Goal: Navigation & Orientation: Understand site structure

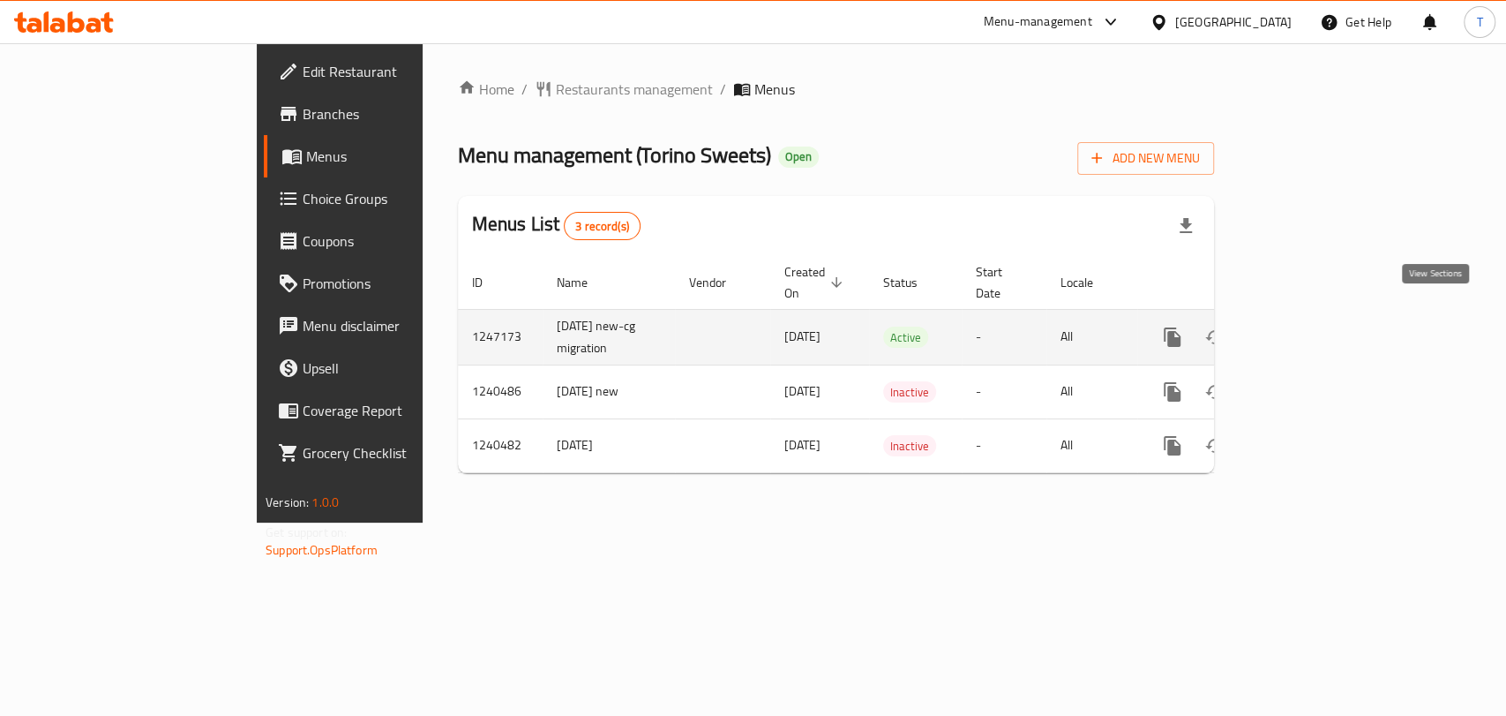
click at [1308, 329] on icon "enhanced table" at bounding box center [1300, 337] width 16 height 16
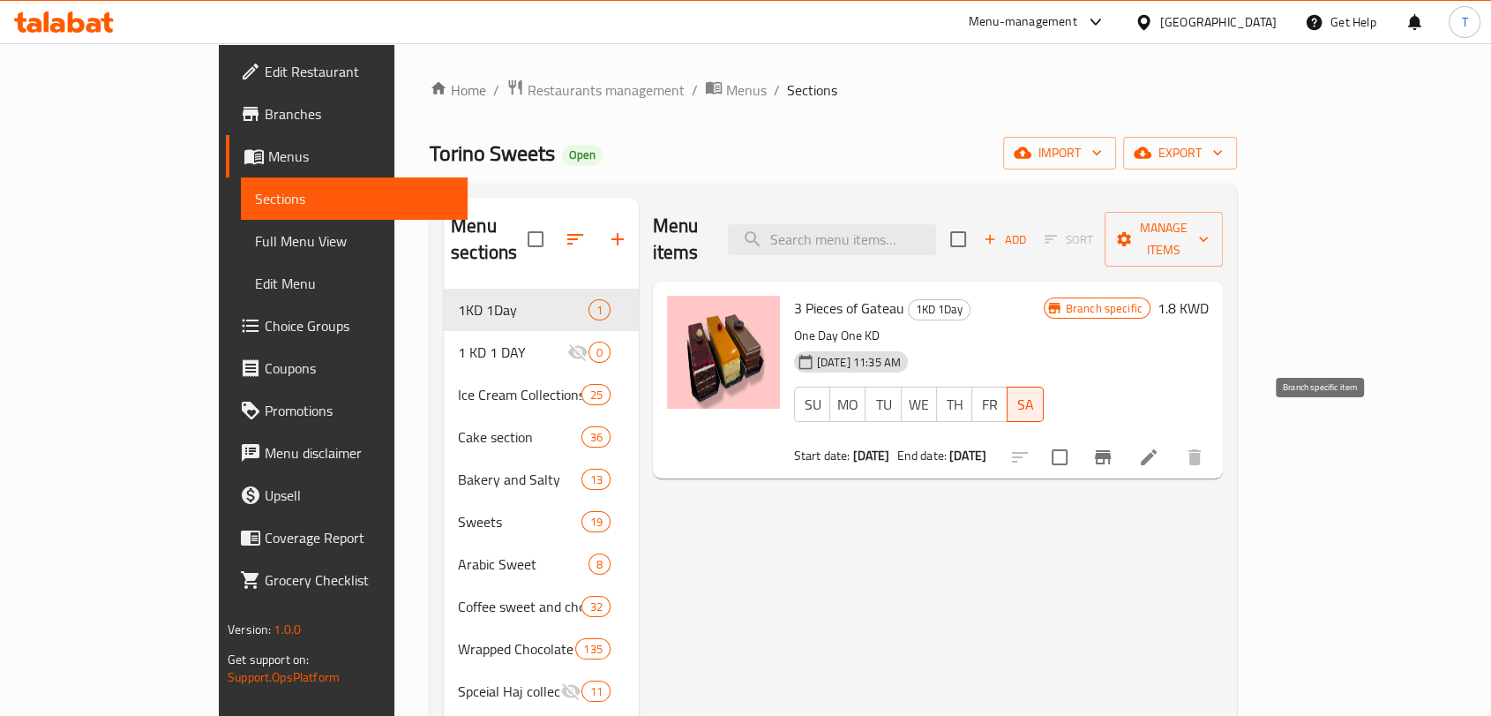
click at [1113, 446] on icon "Branch-specific-item" at bounding box center [1102, 456] width 21 height 21
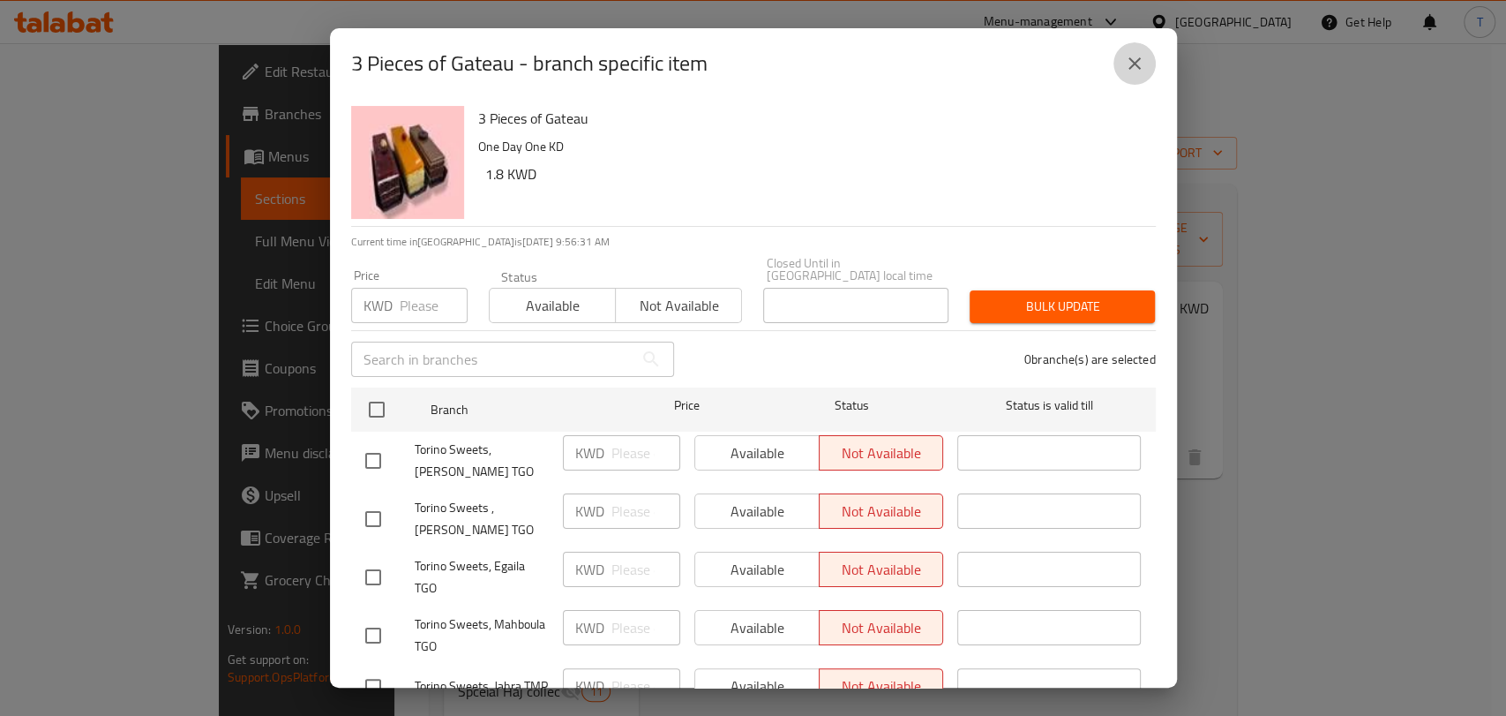
click at [1127, 61] on icon "close" at bounding box center [1134, 63] width 21 height 21
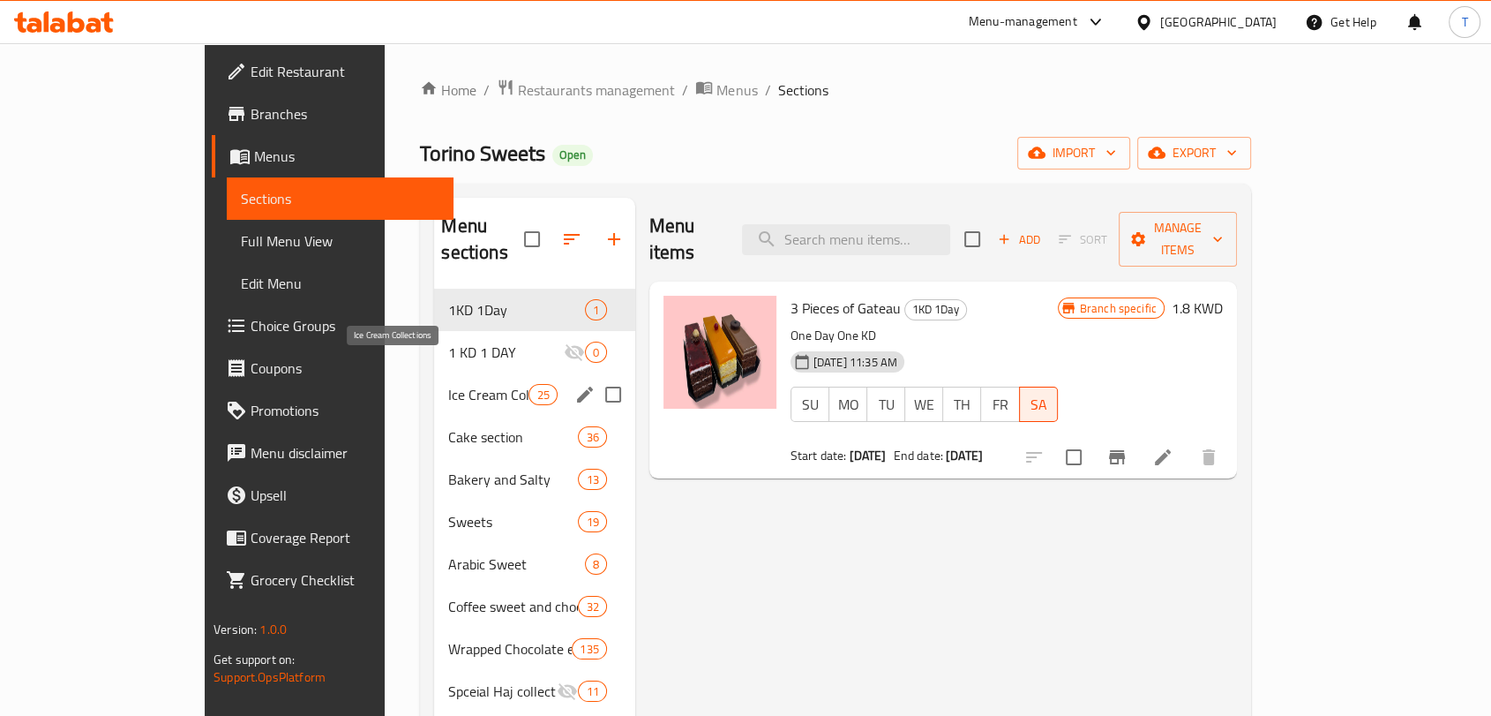
click at [448, 384] on span "Ice Cream Collections" at bounding box center [488, 394] width 80 height 21
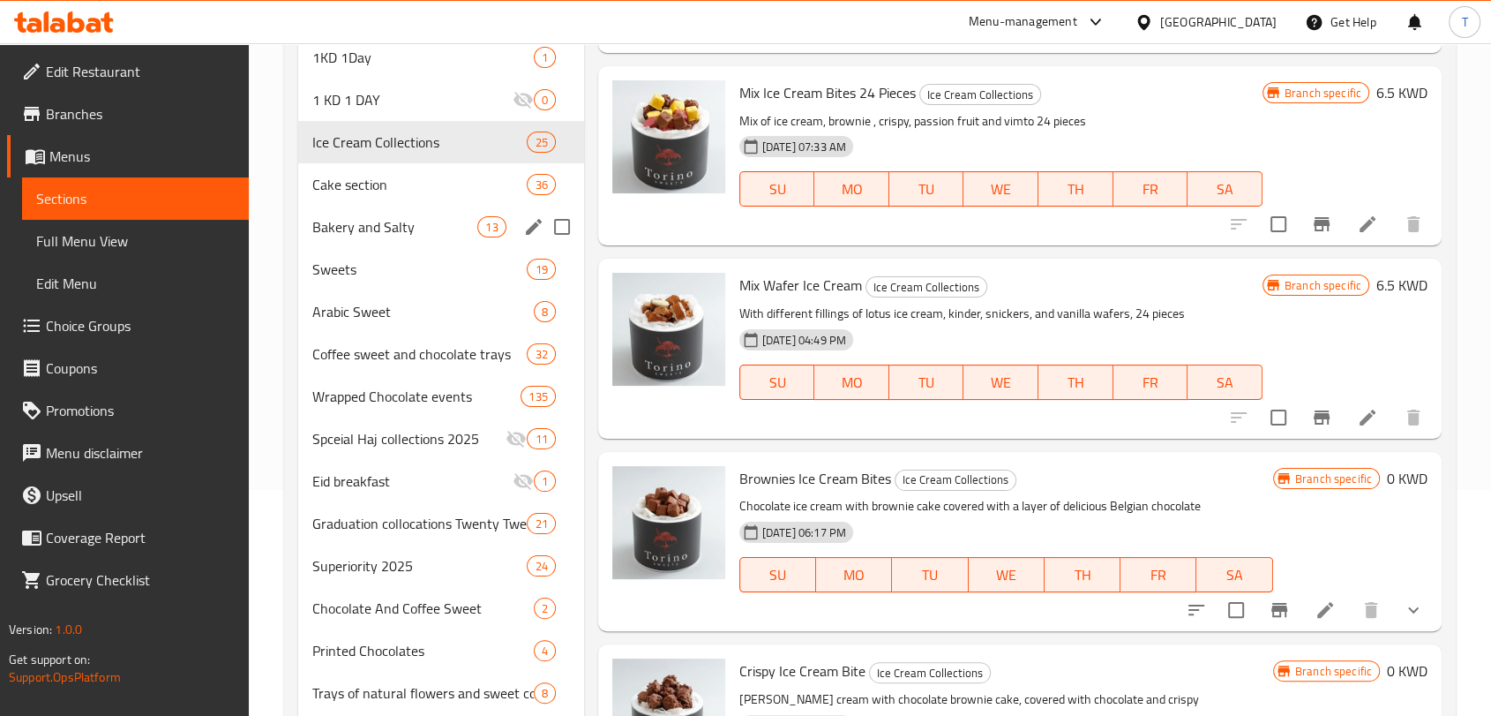
scroll to position [120, 0]
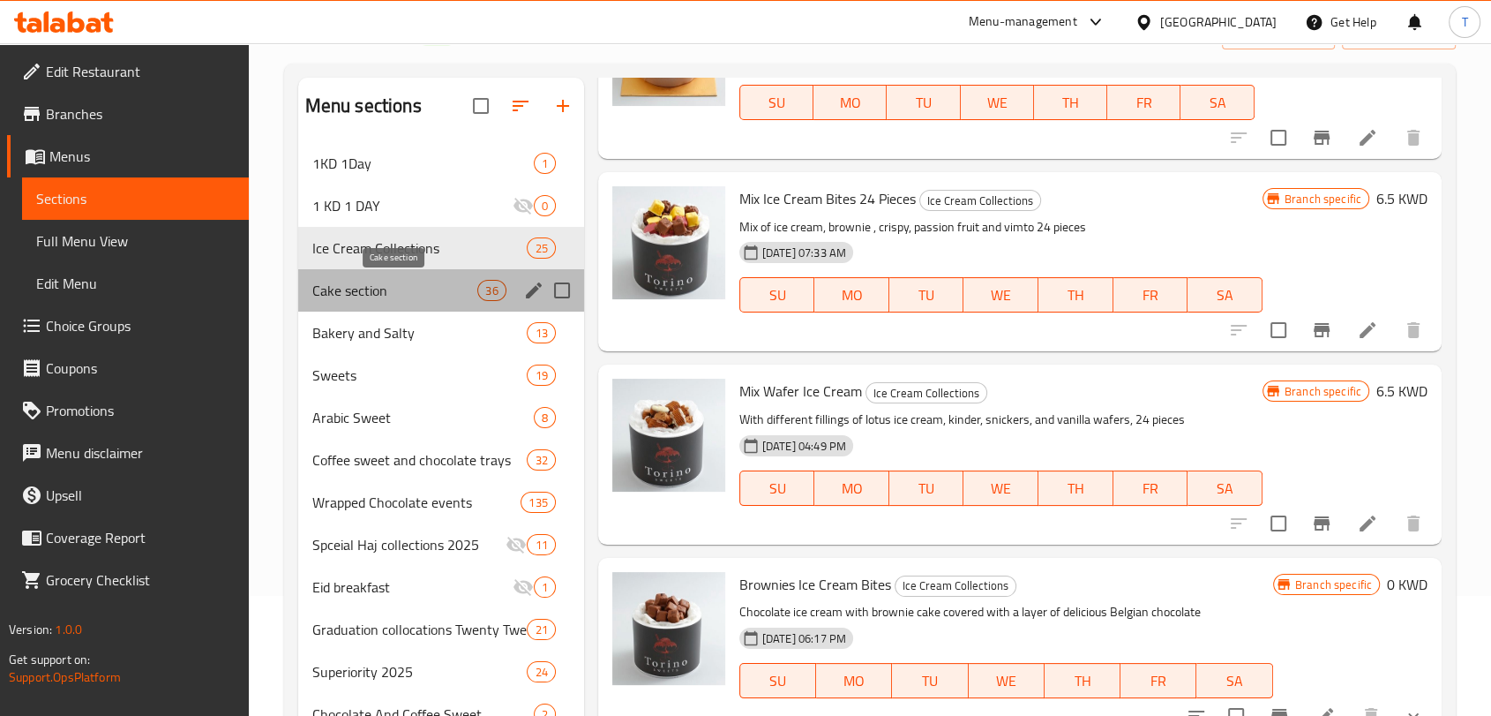
click at [417, 289] on span "Cake section" at bounding box center [395, 290] width 166 height 21
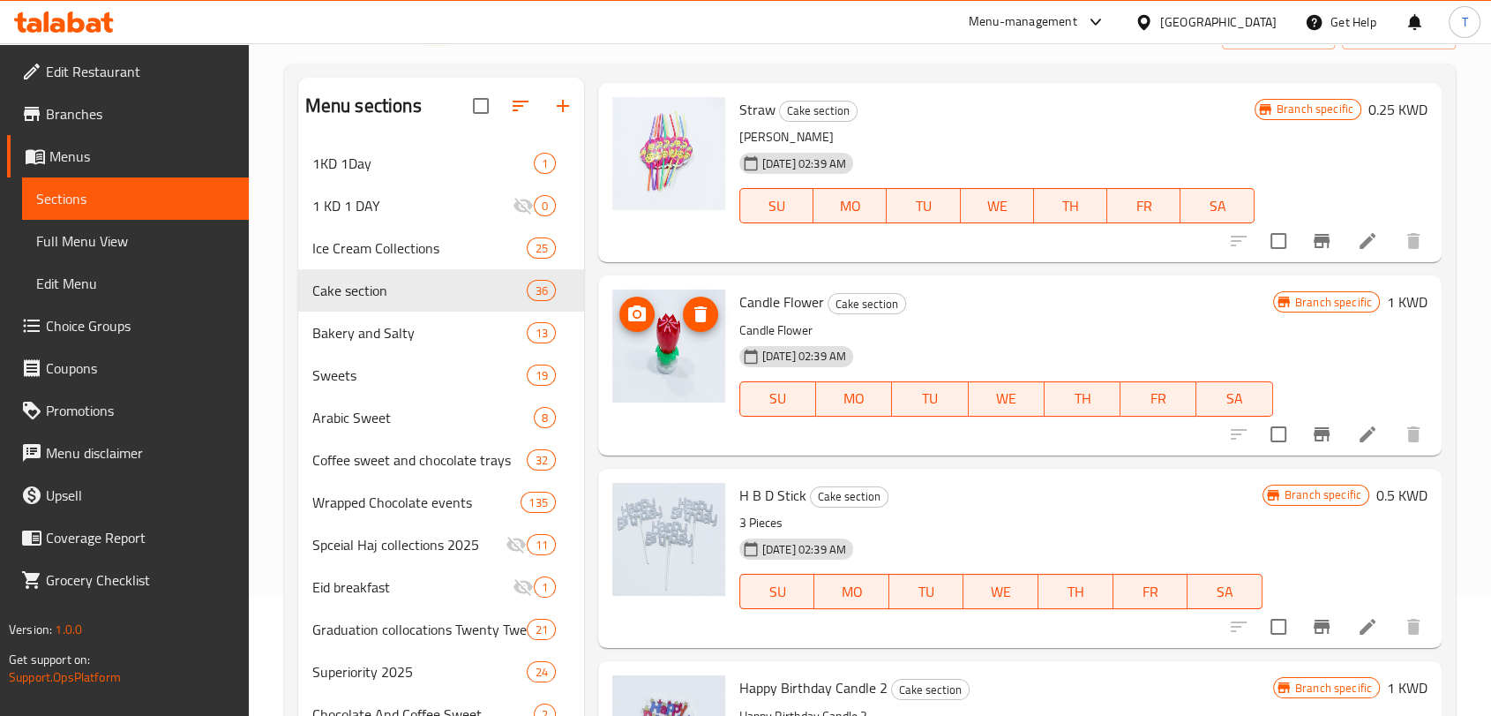
scroll to position [4803, 0]
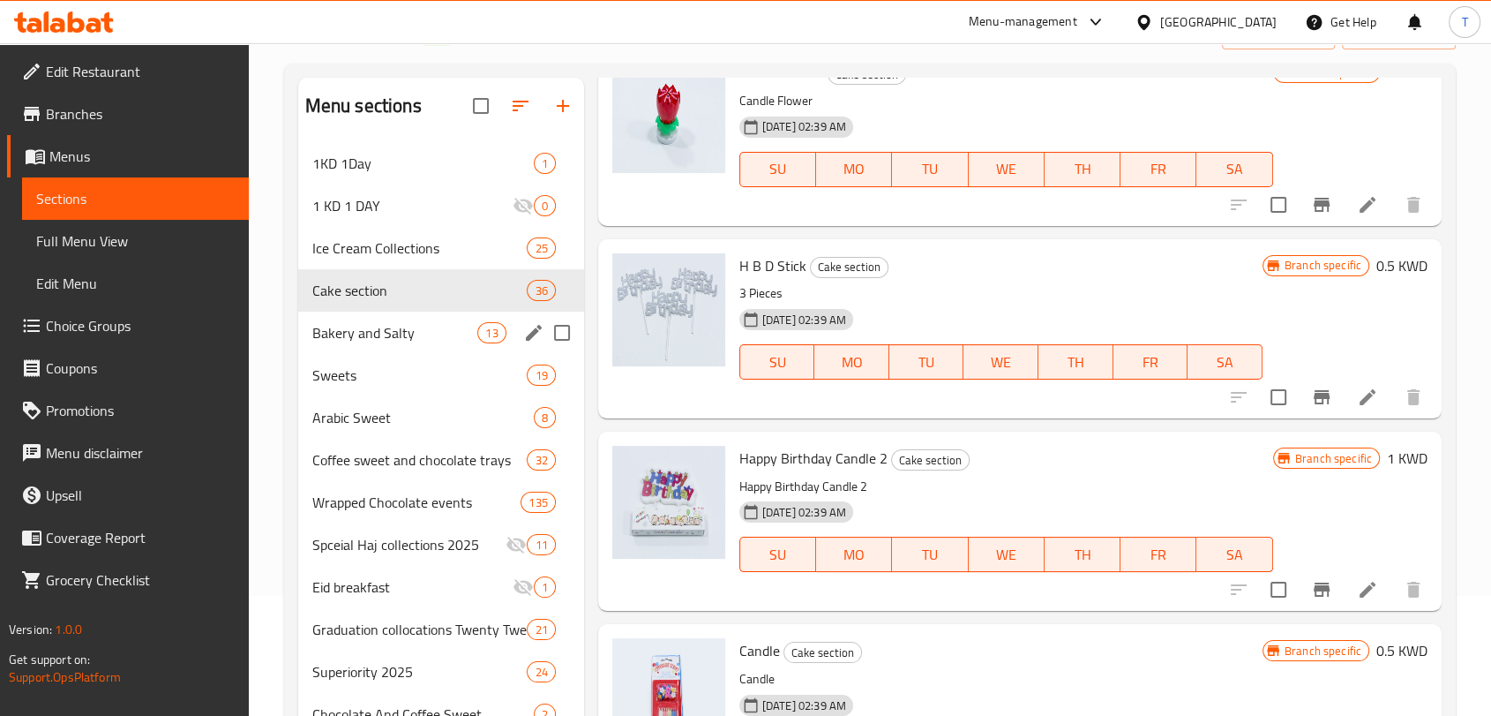
click at [364, 316] on div "Bakery and Salty 13" at bounding box center [441, 332] width 286 height 42
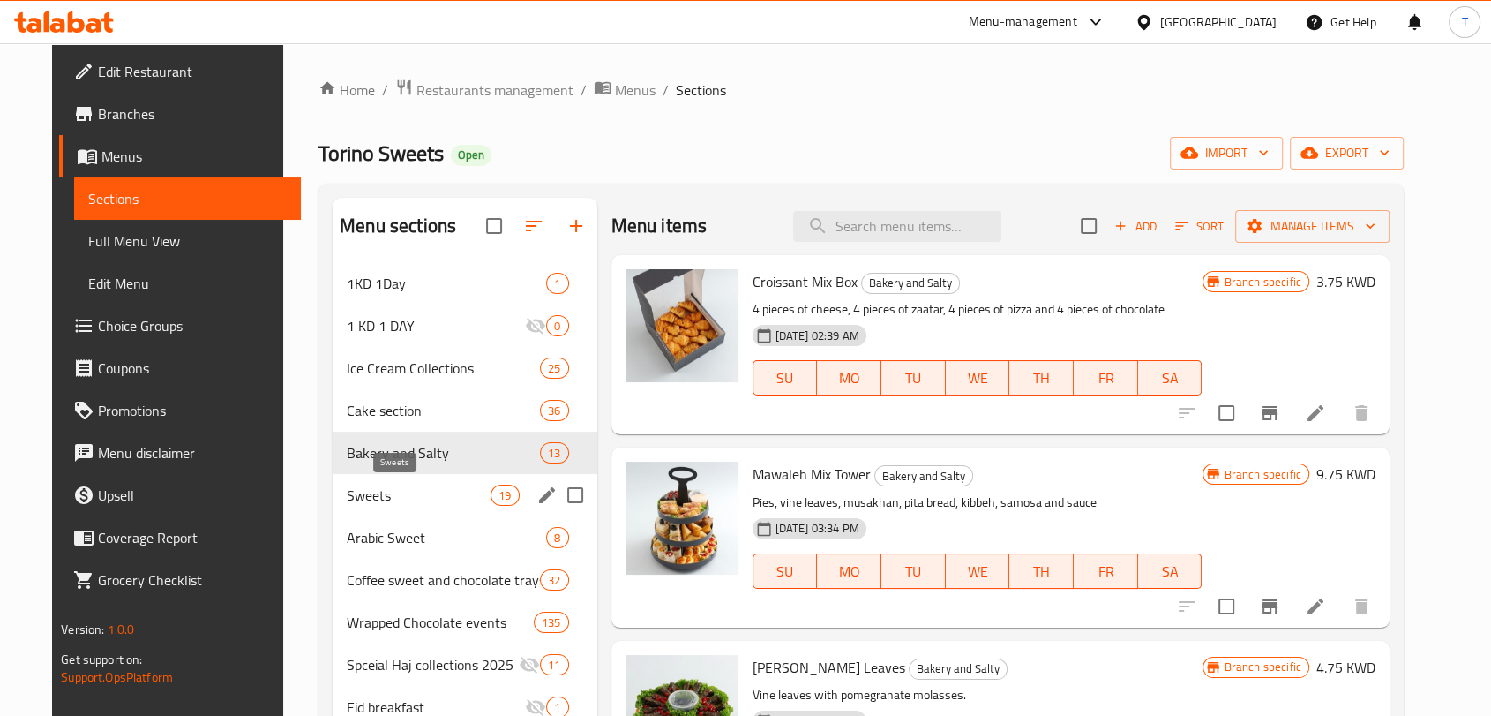
click at [363, 501] on span "Sweets" at bounding box center [419, 494] width 144 height 21
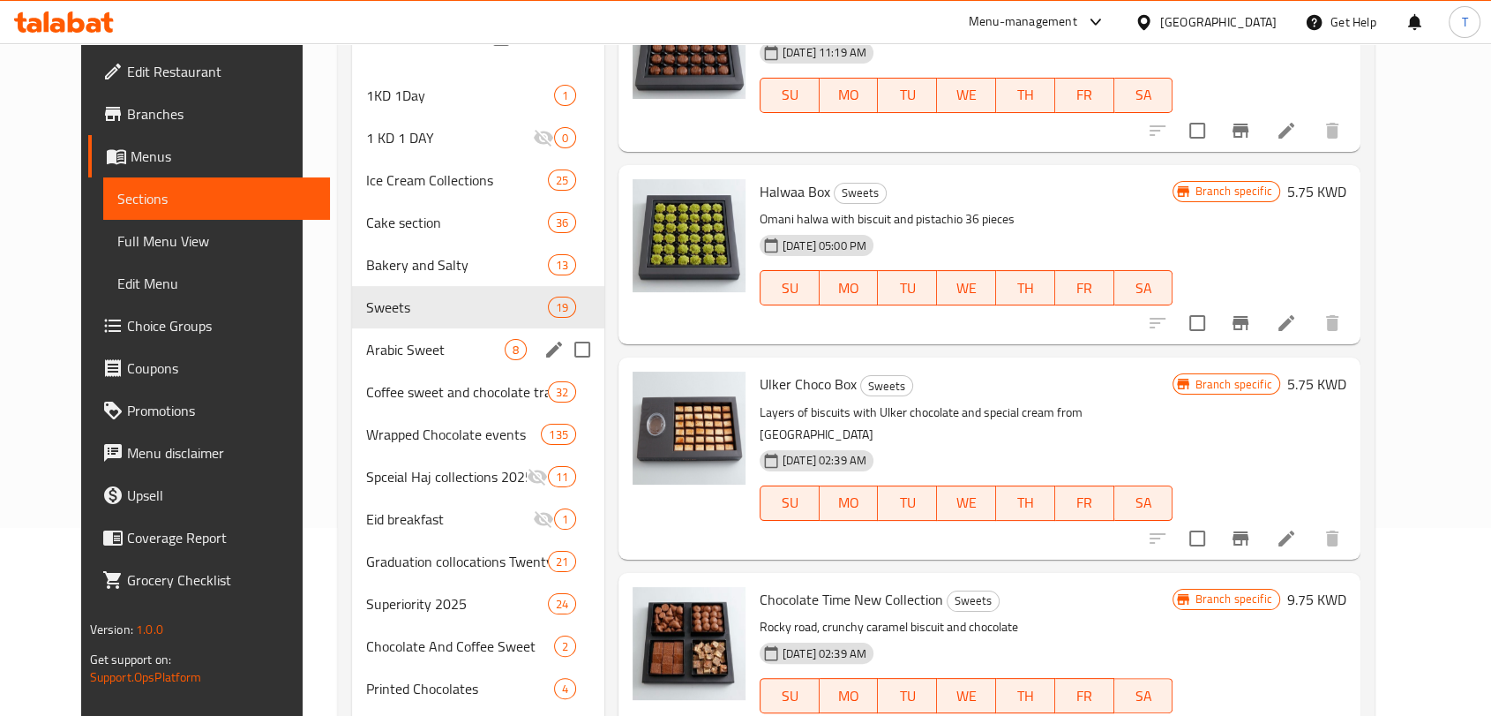
scroll to position [120, 0]
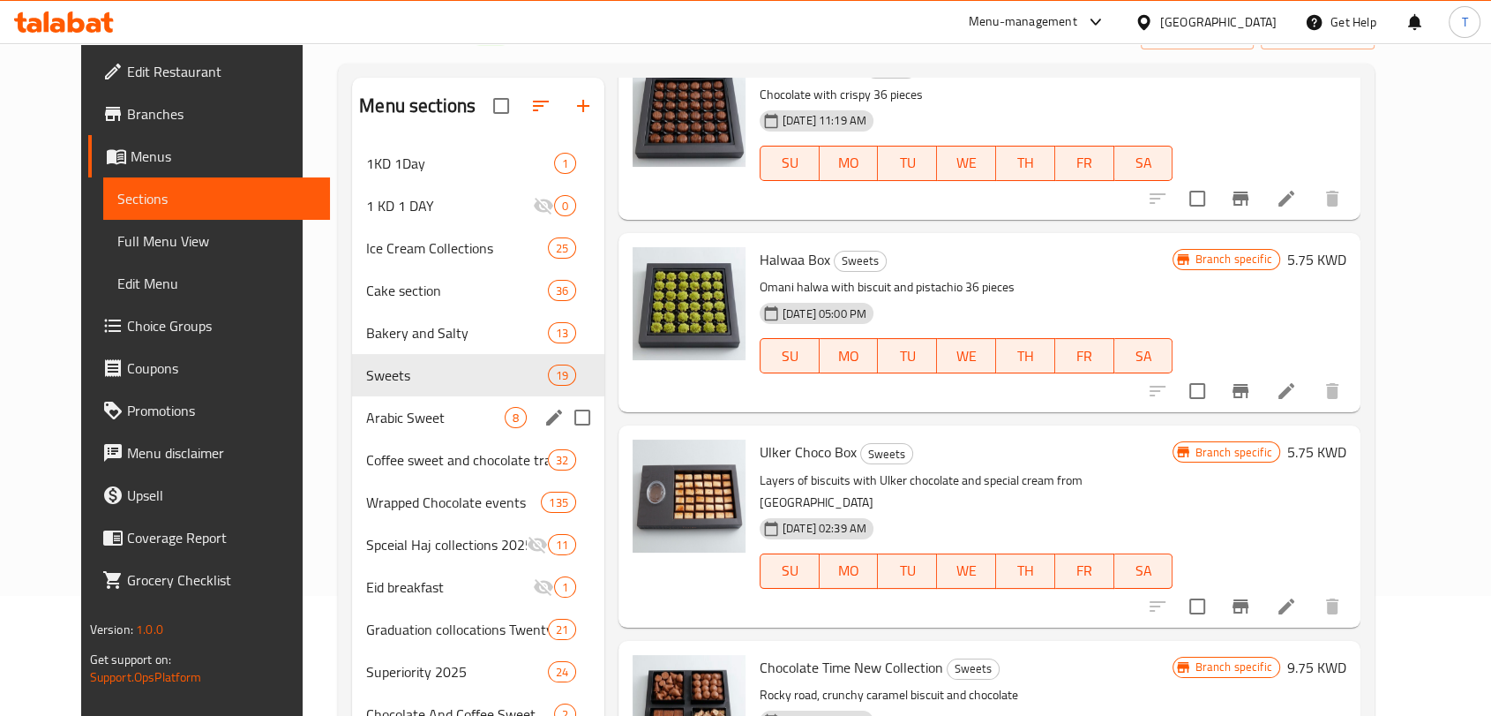
click at [409, 426] on span "Arabic Sweet" at bounding box center [435, 417] width 138 height 21
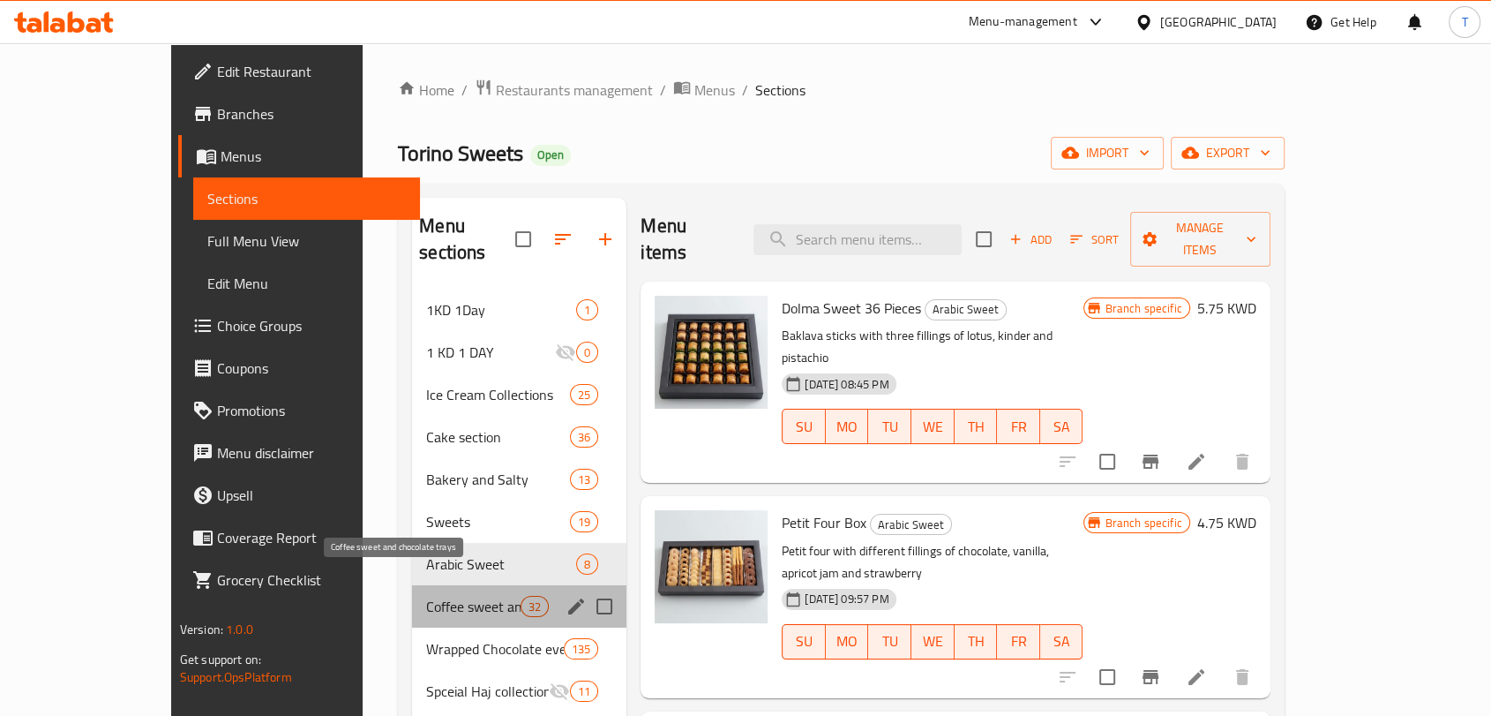
click at [426, 596] on span "Coffee sweet and chocolate trays" at bounding box center [473, 606] width 94 height 21
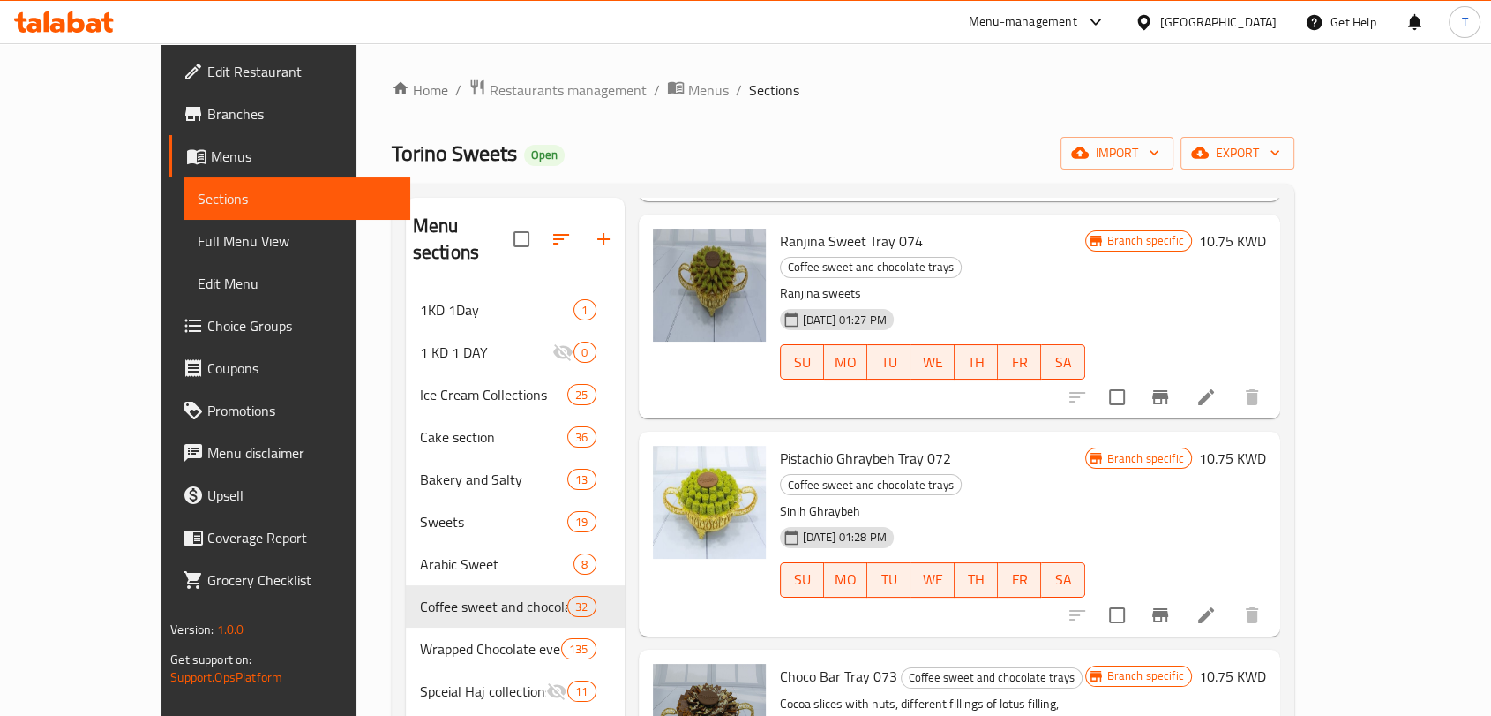
scroll to position [1829, 0]
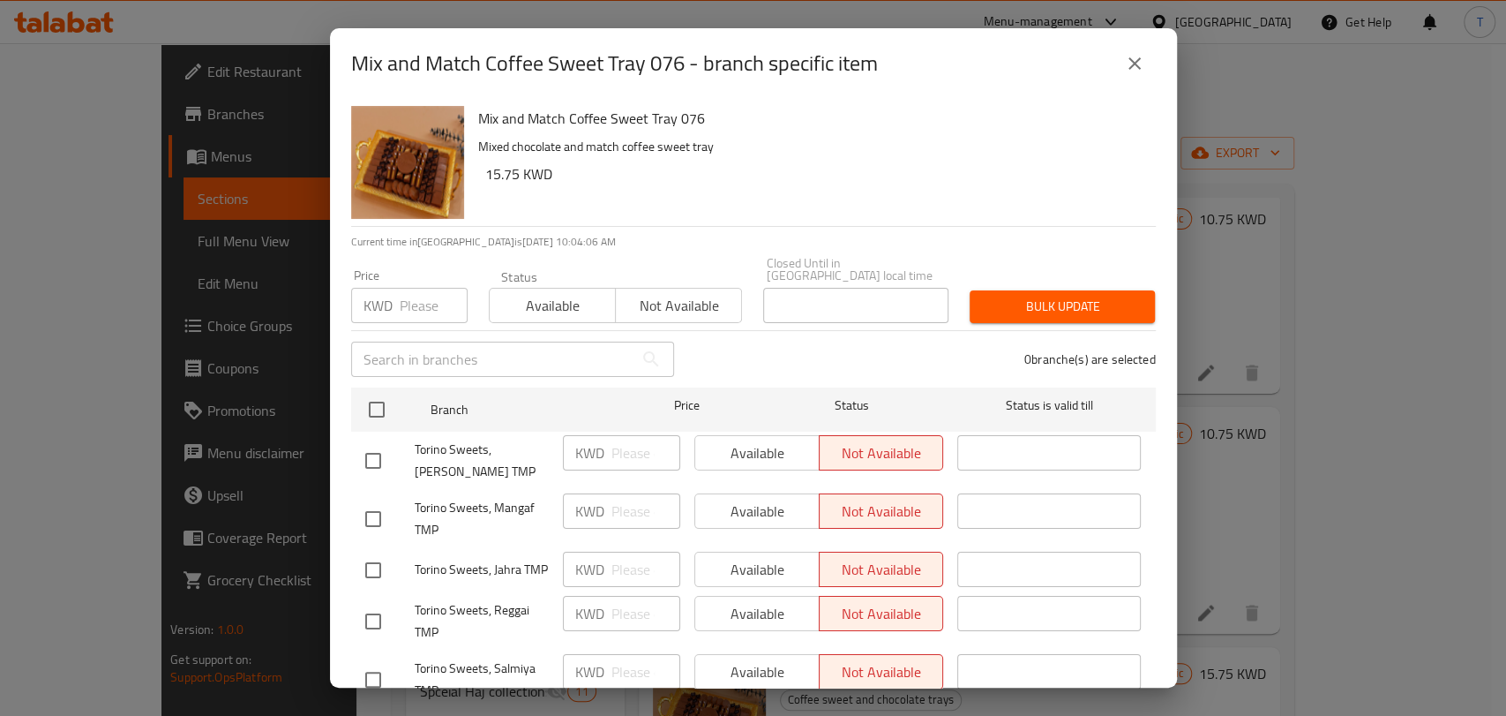
click at [1118, 69] on button "close" at bounding box center [1134, 63] width 42 height 42
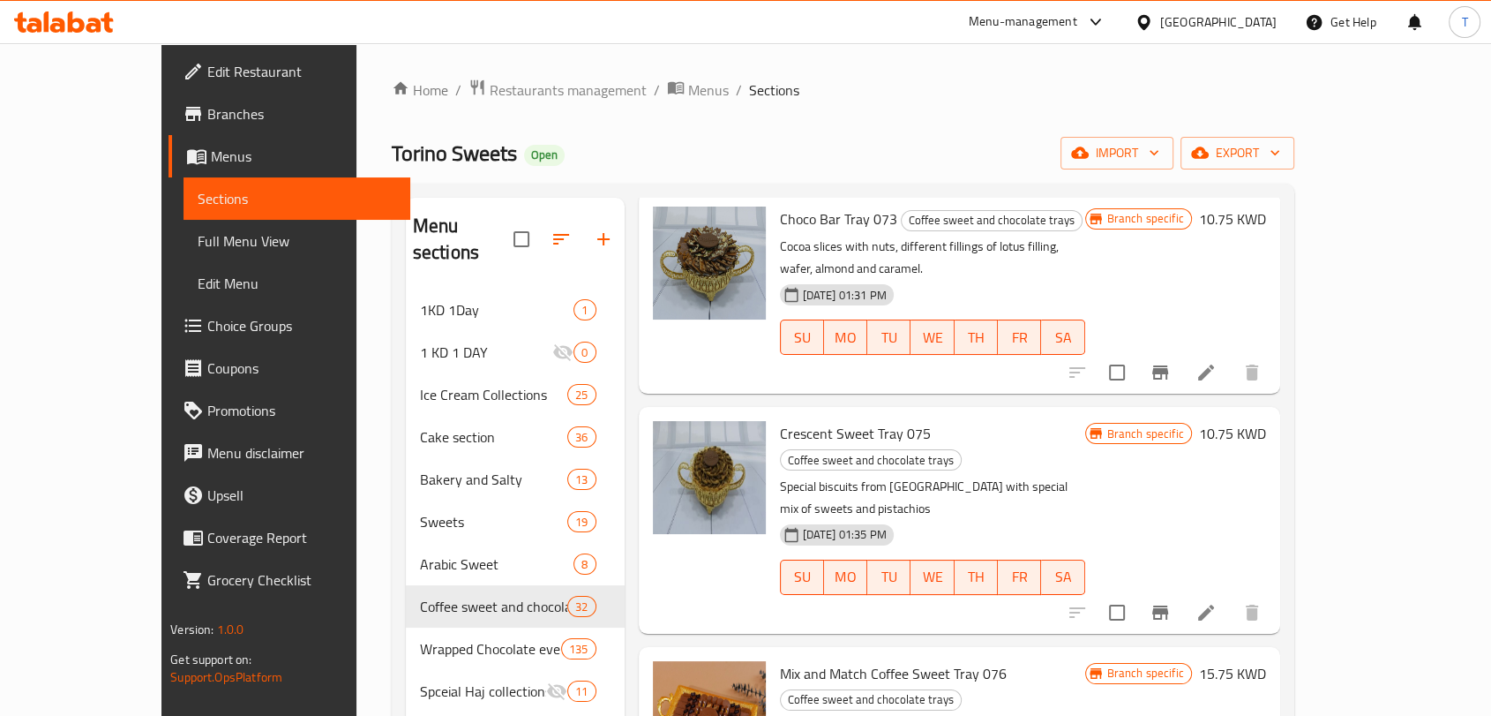
scroll to position [1601, 0]
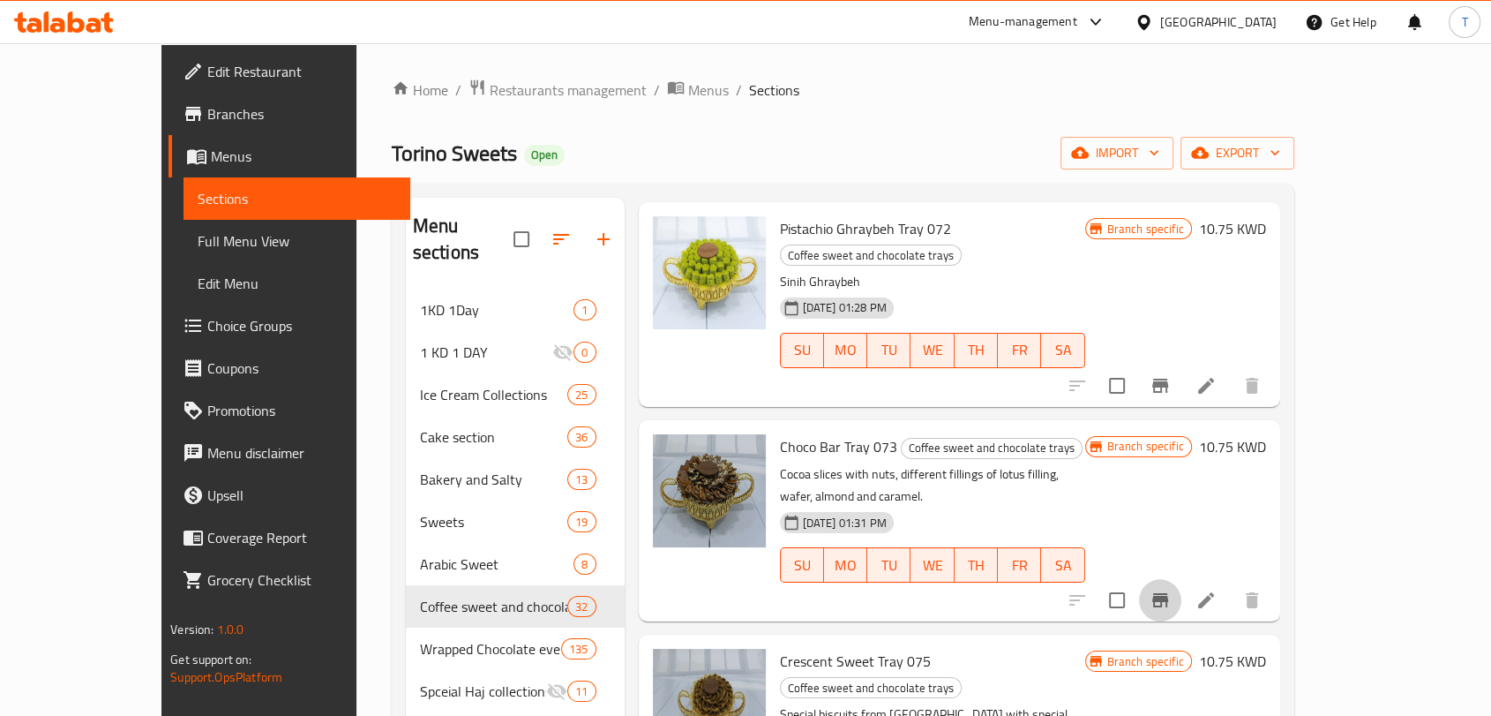
click at [1171, 589] on icon "Branch-specific-item" at bounding box center [1160, 599] width 21 height 21
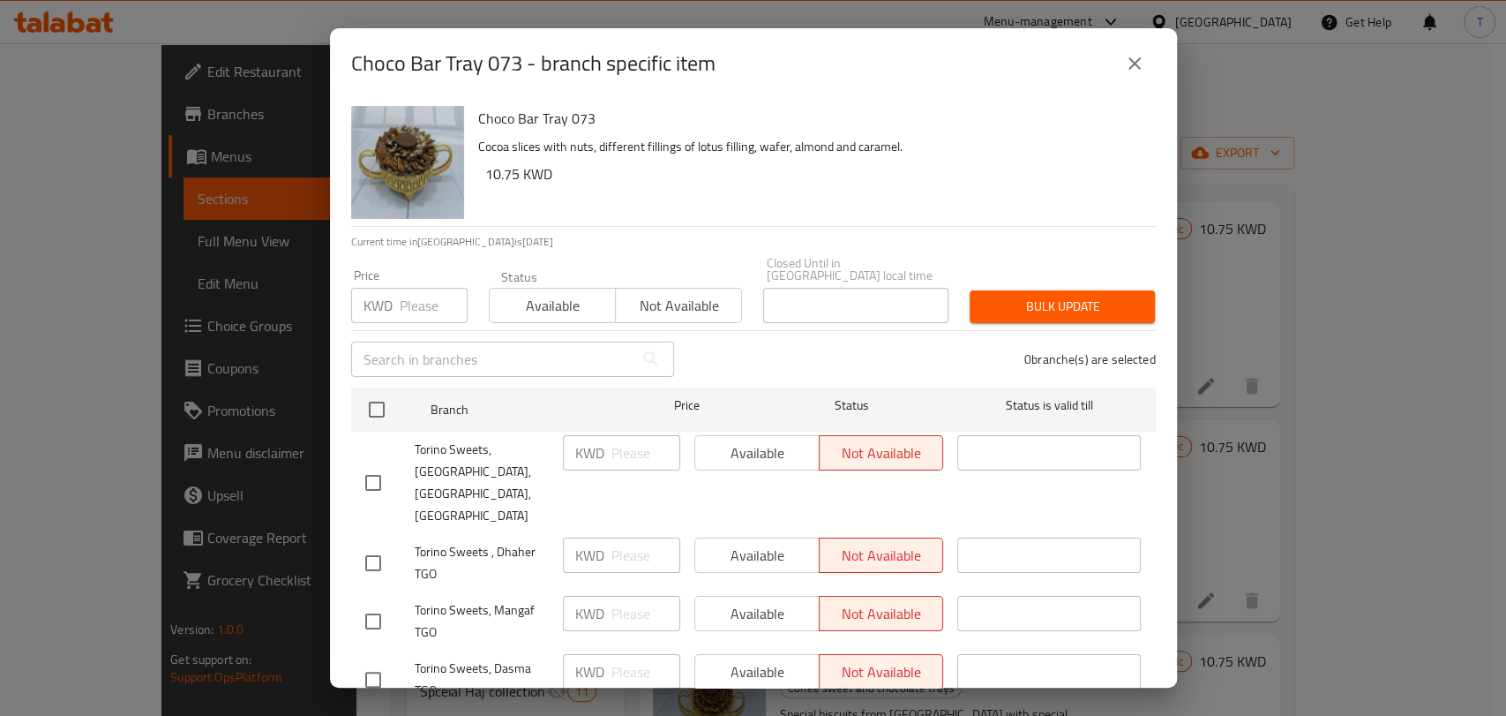
click at [1138, 64] on icon "close" at bounding box center [1134, 63] width 21 height 21
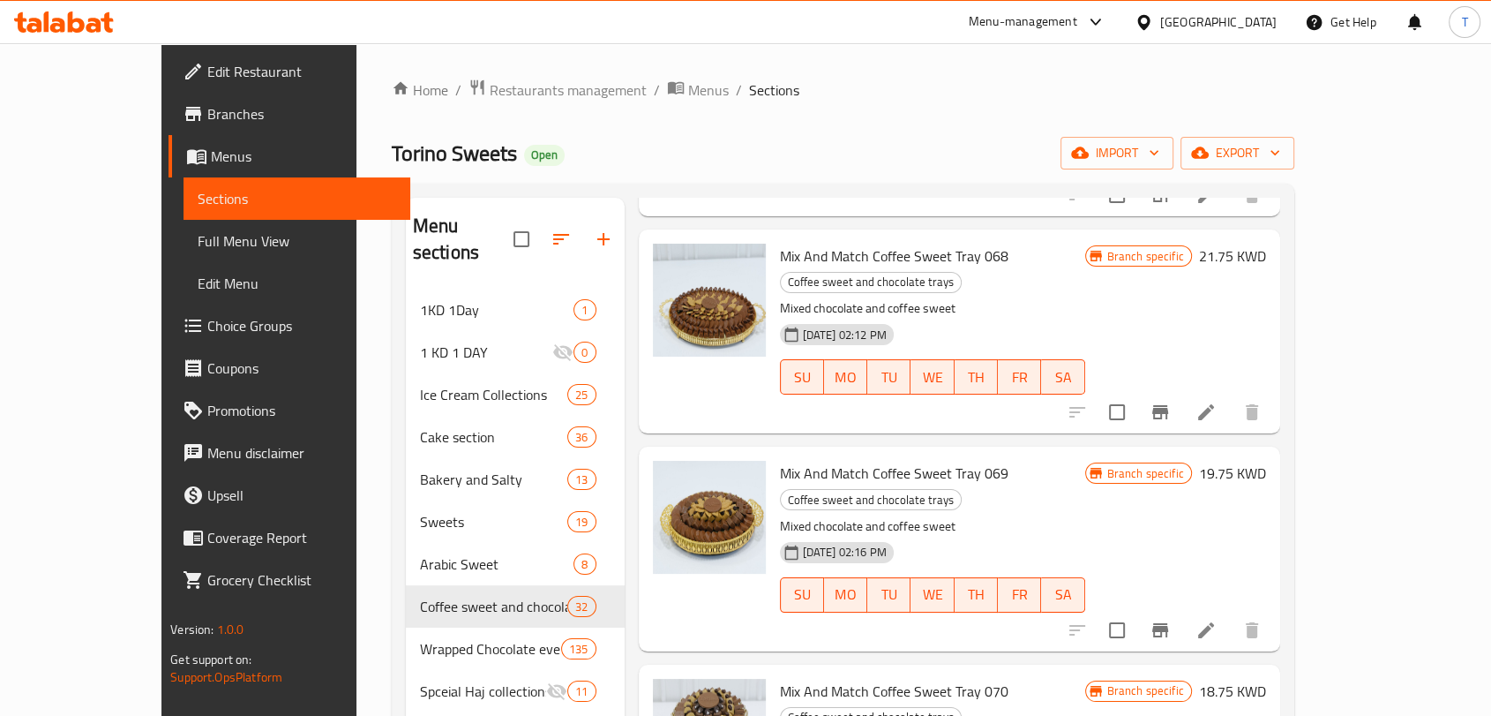
scroll to position [457, 0]
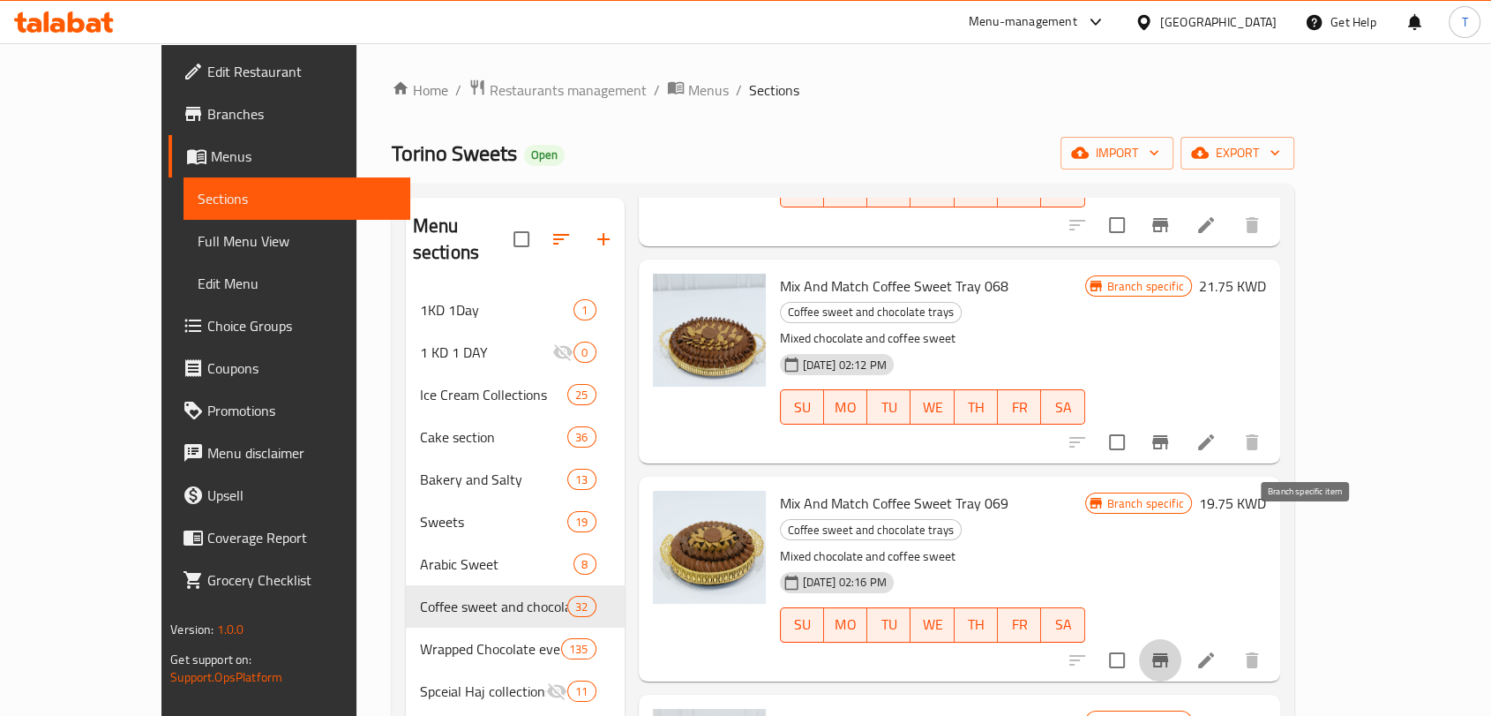
click at [1181, 639] on button "Branch-specific-item" at bounding box center [1160, 660] width 42 height 42
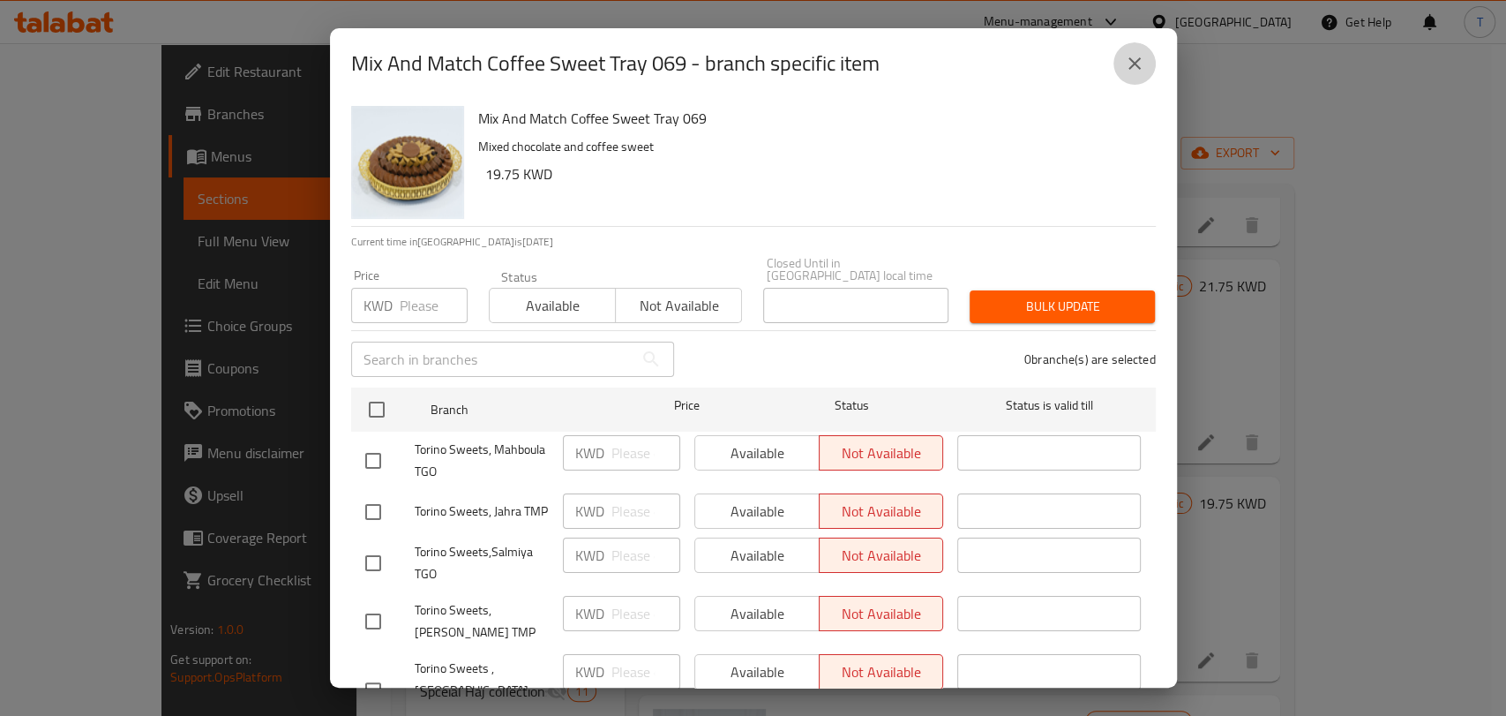
click at [1145, 69] on button "close" at bounding box center [1134, 63] width 42 height 42
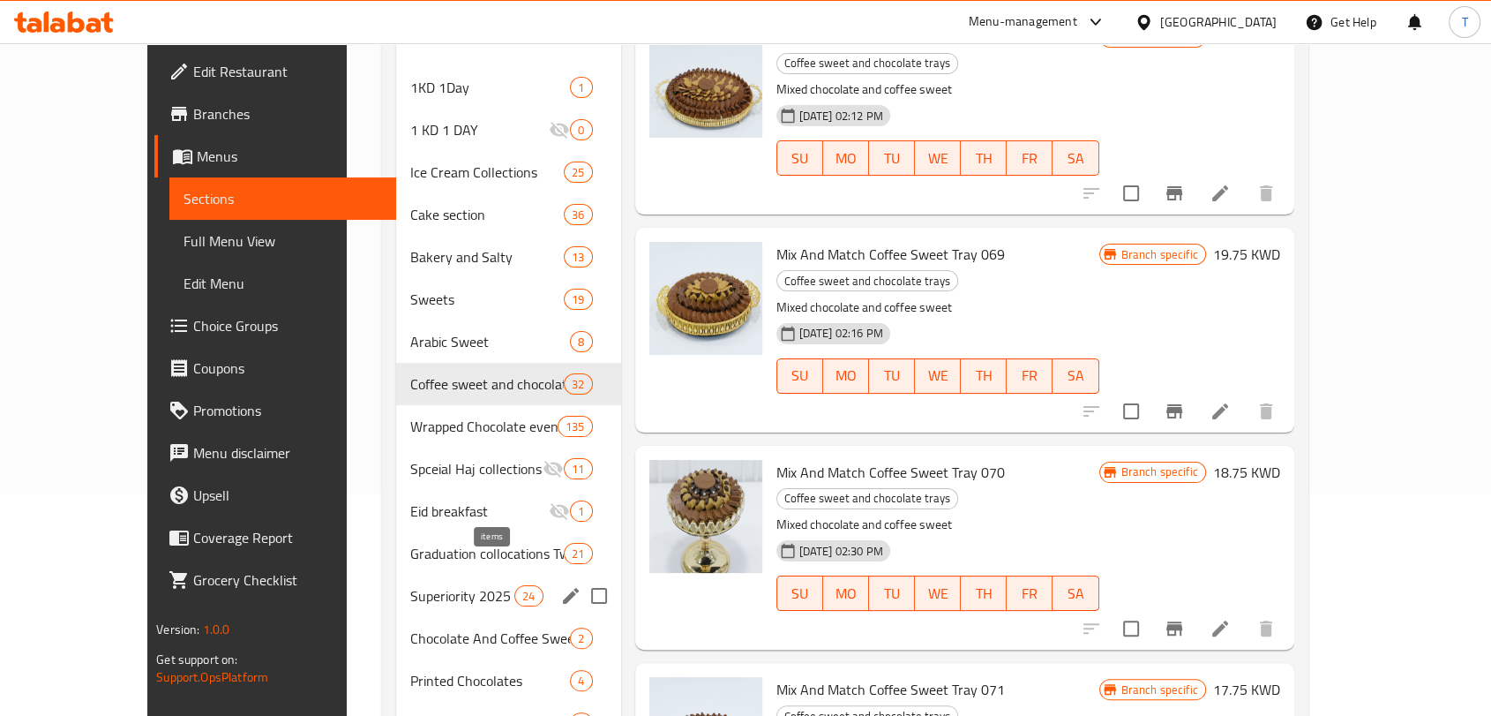
scroll to position [229, 0]
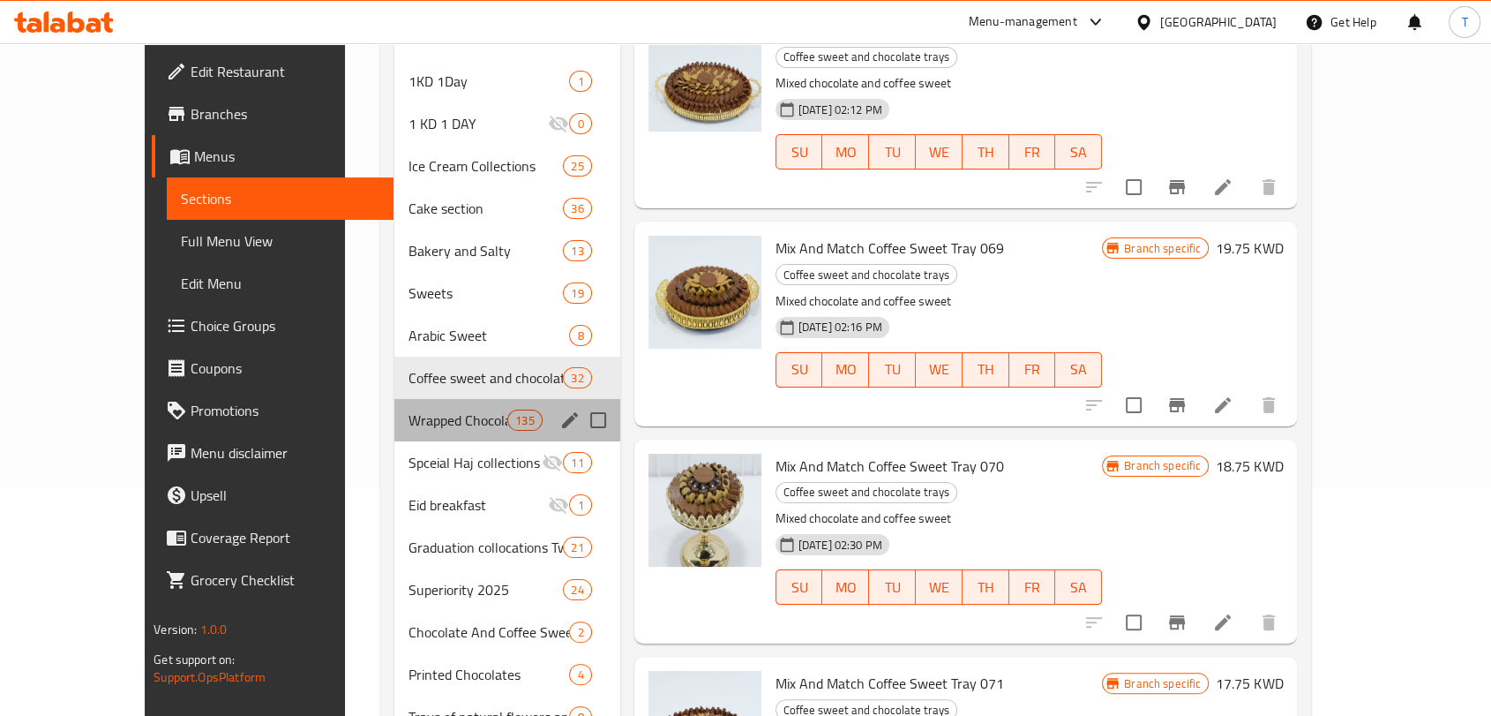
click at [431, 404] on div "Wrapped Chocolate events 135" at bounding box center [507, 420] width 226 height 42
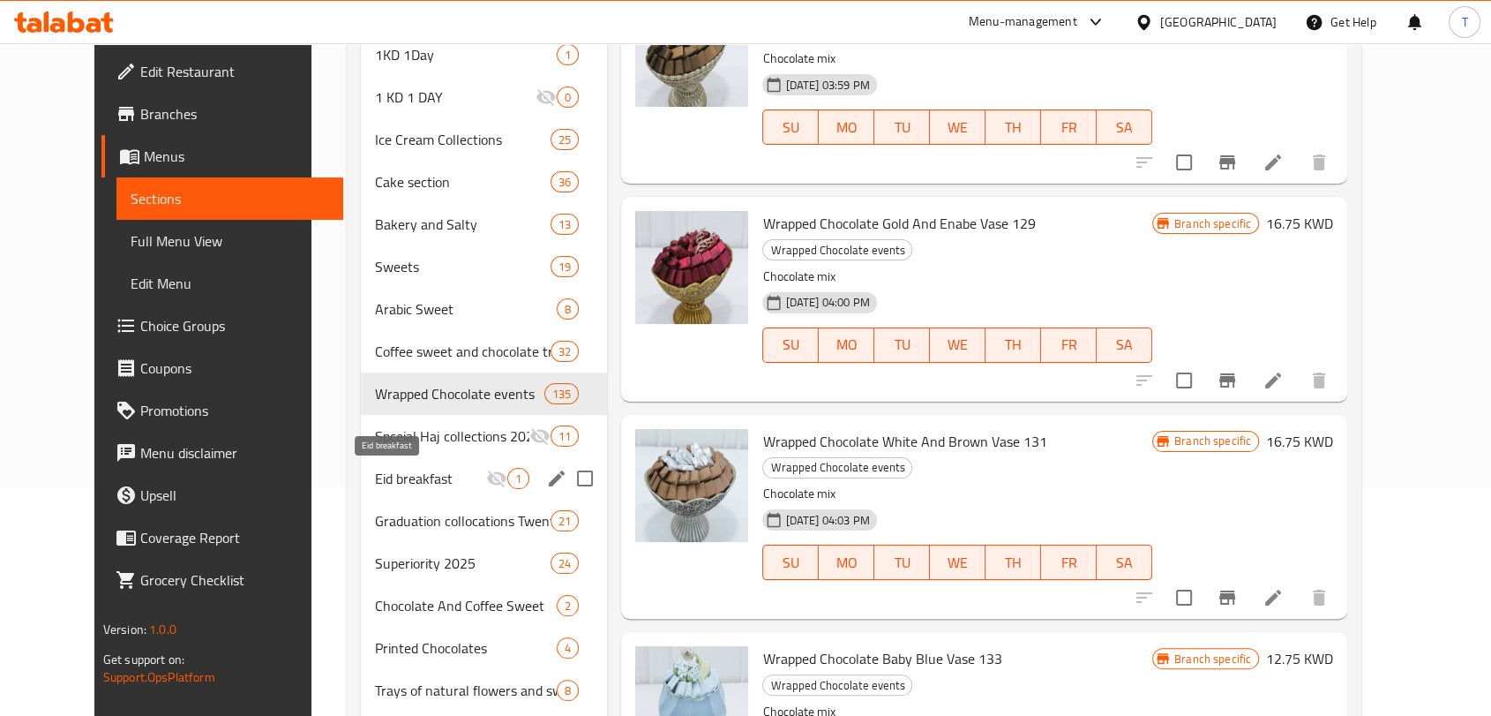
click at [396, 485] on span "Eid breakfast" at bounding box center [430, 478] width 111 height 21
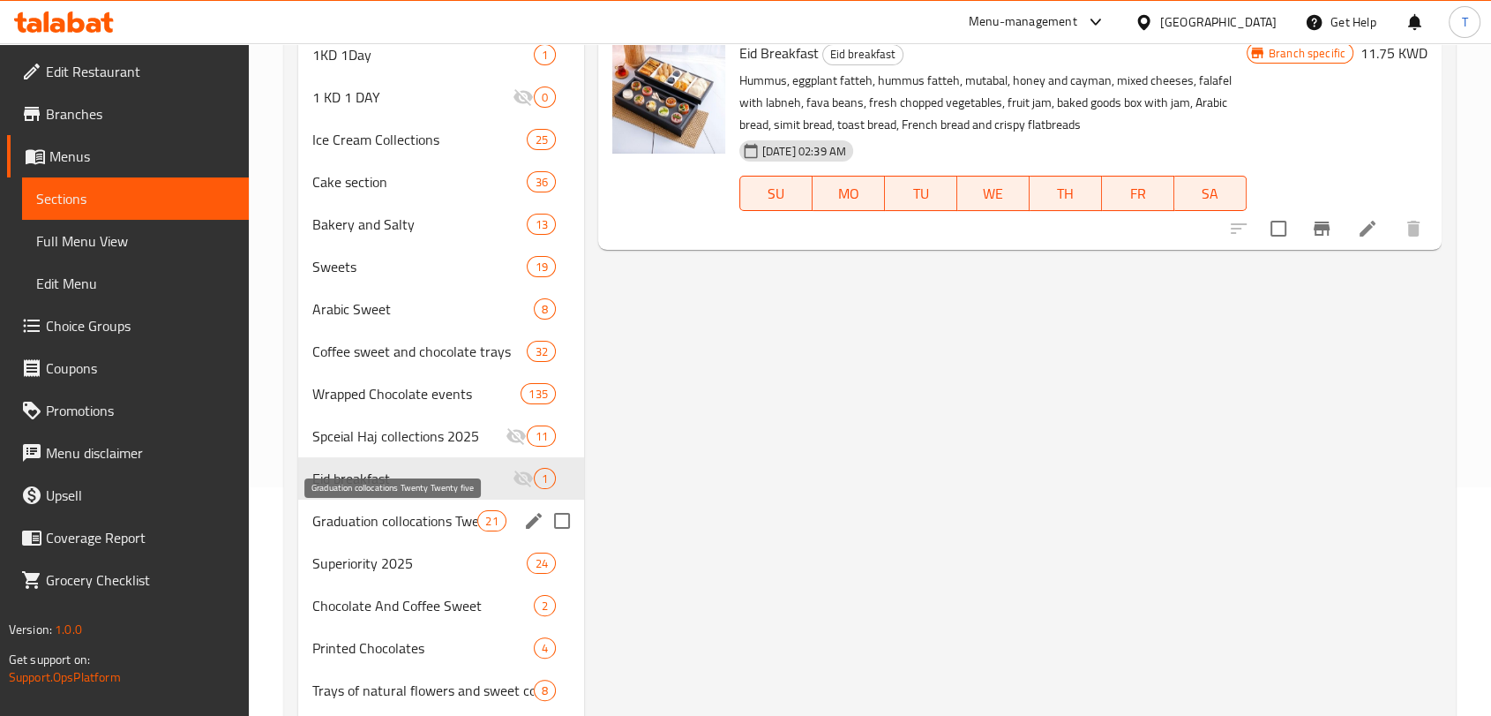
click at [403, 525] on span "Graduation collocations Twenty Twenty five" at bounding box center [395, 520] width 166 height 21
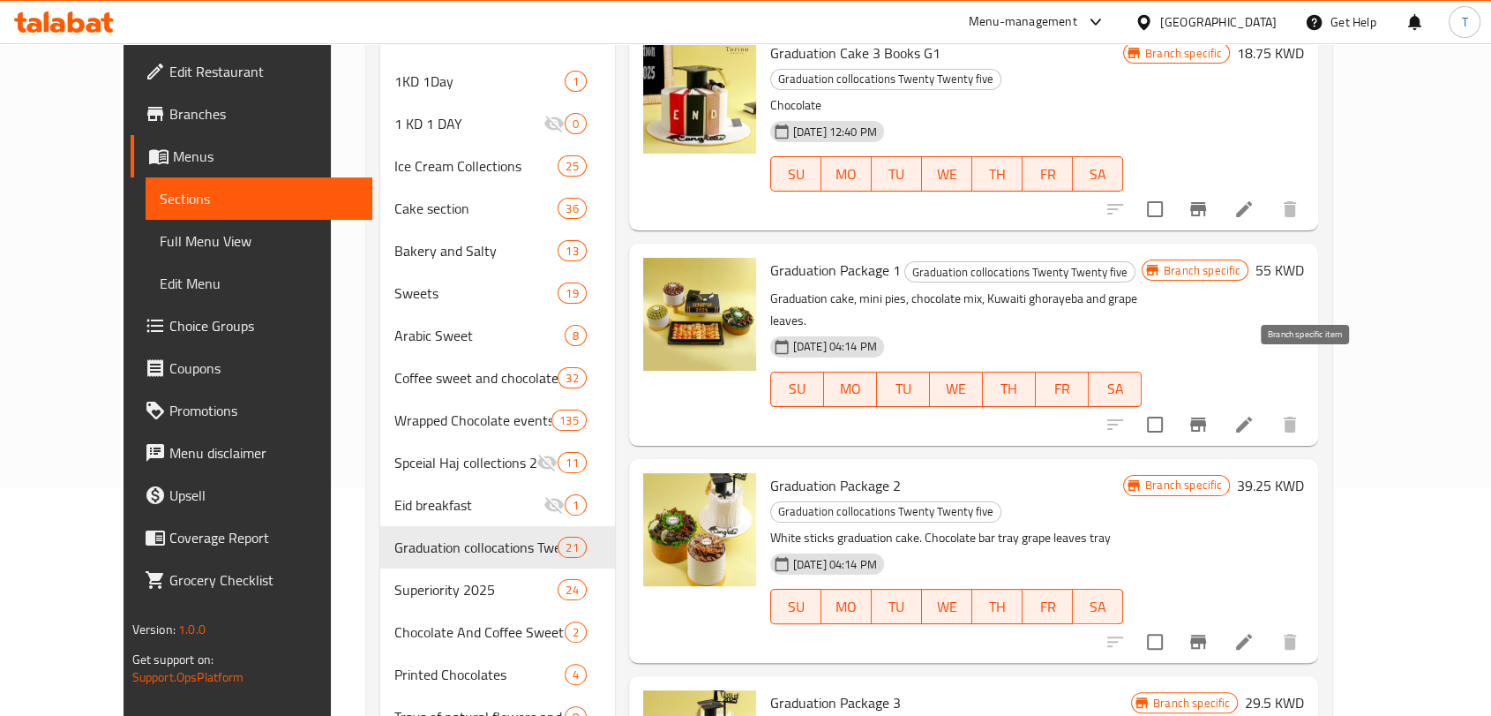
click at [1206, 417] on icon "Branch-specific-item" at bounding box center [1198, 424] width 16 height 14
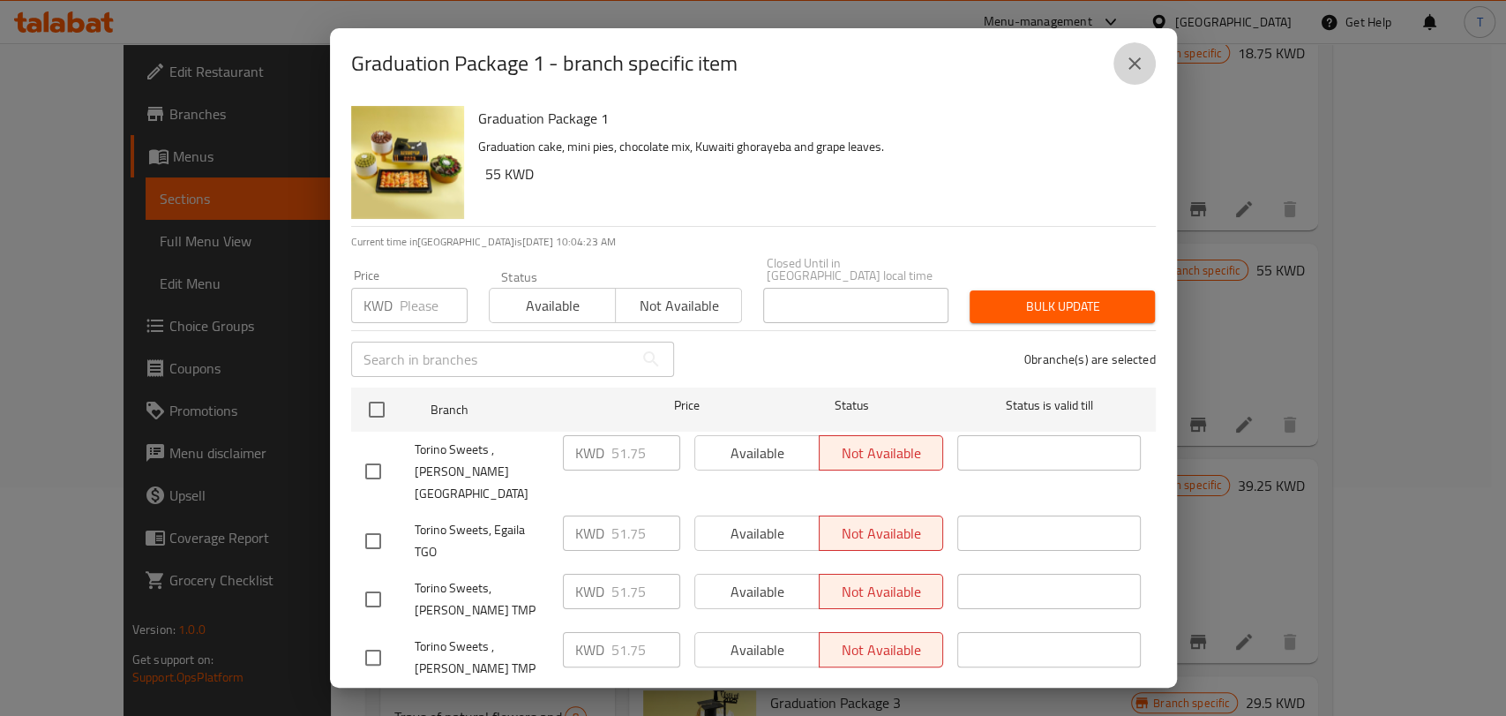
click at [1119, 67] on button "close" at bounding box center [1134, 63] width 42 height 42
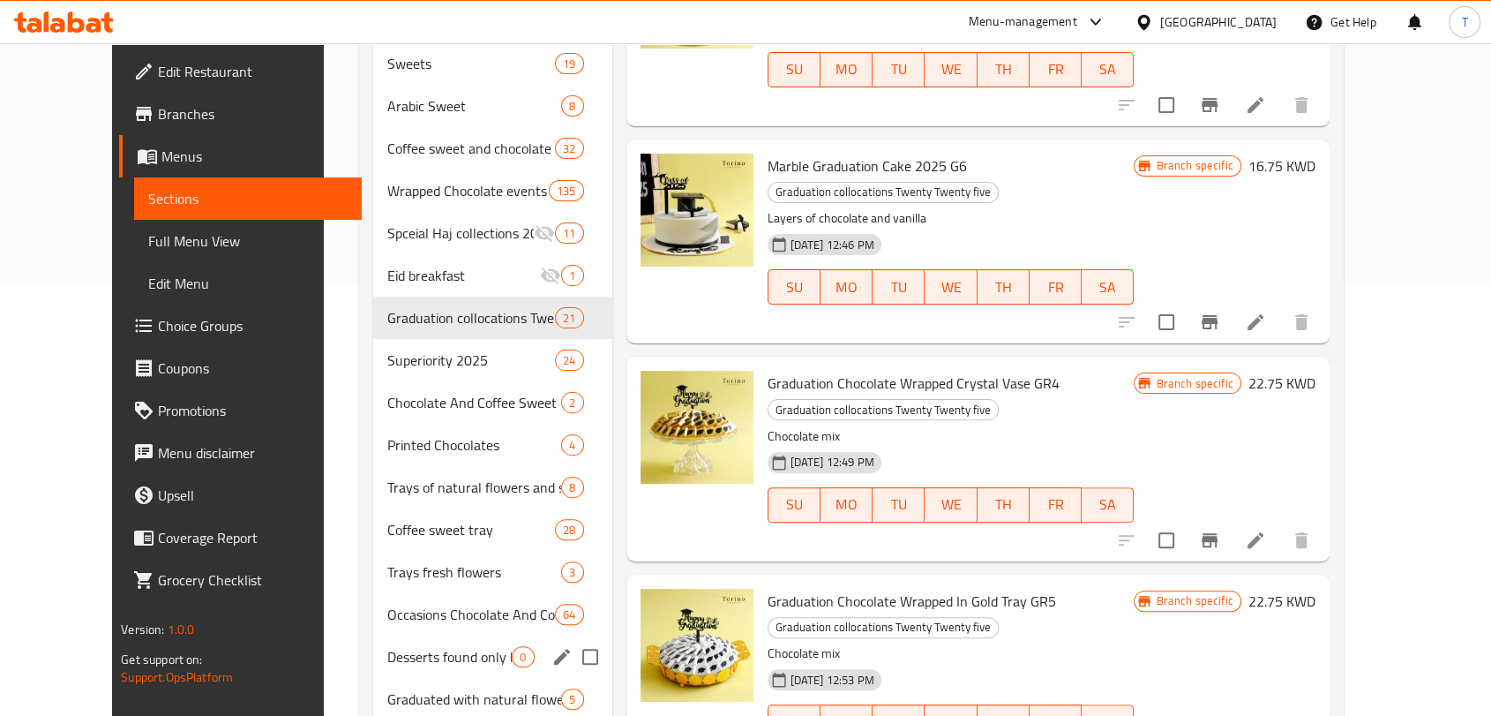
scroll to position [457, 0]
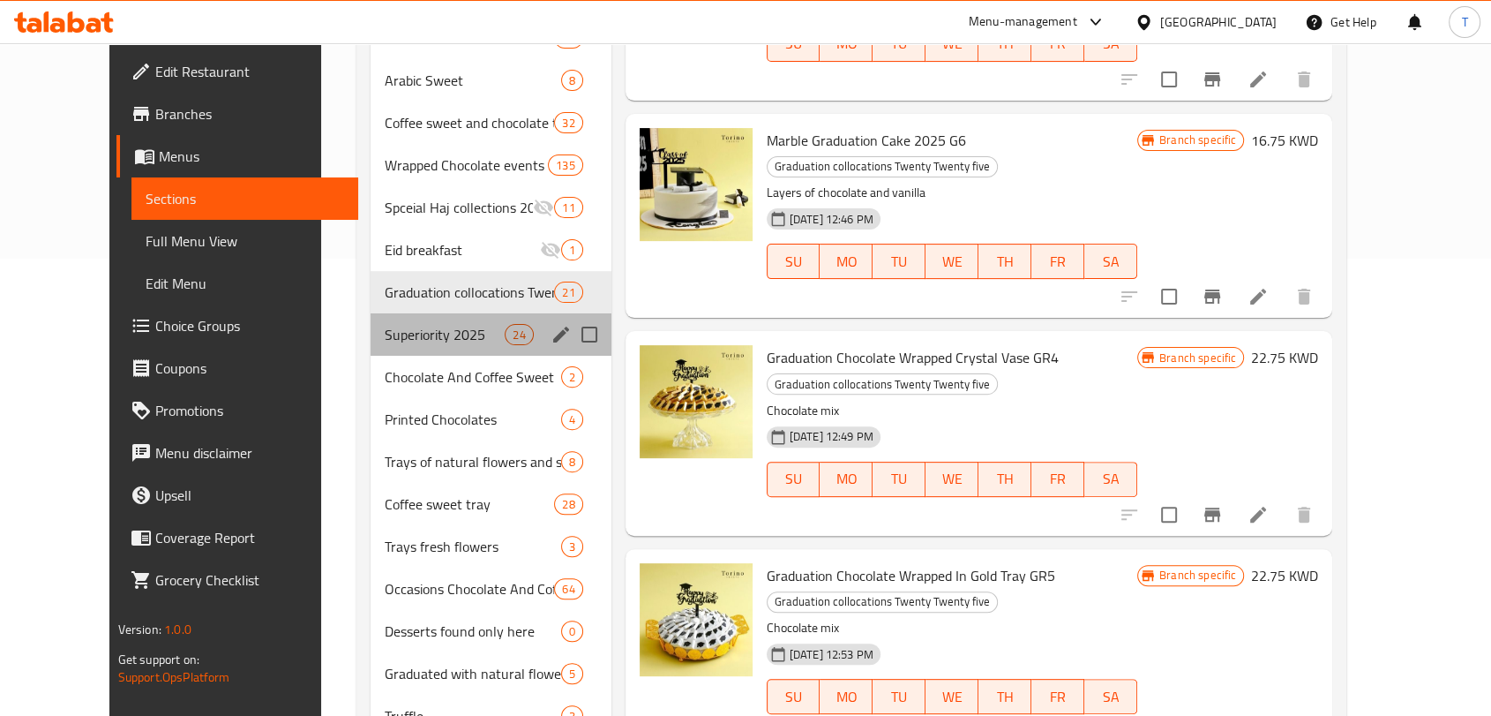
click at [395, 348] on div "Superiority 2025 24" at bounding box center [491, 334] width 241 height 42
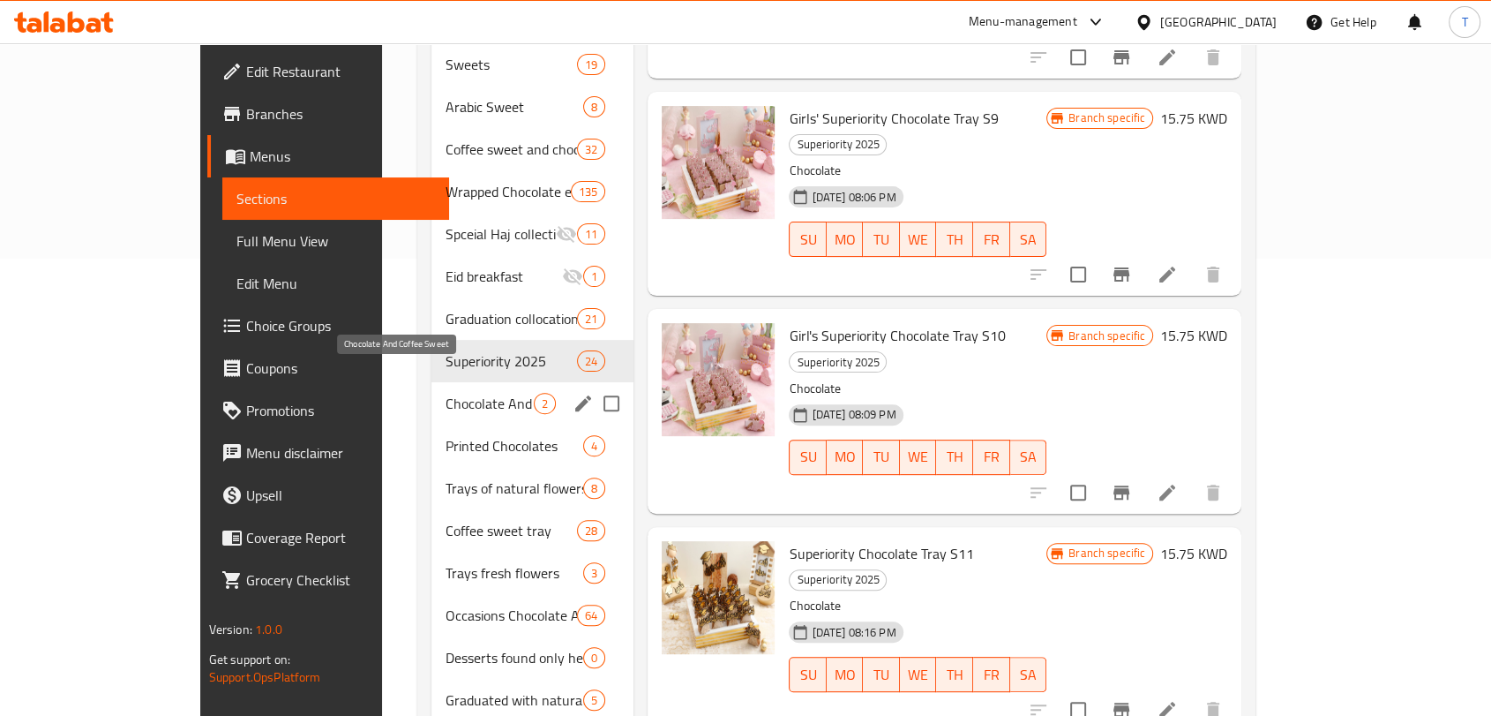
click at [446, 393] on span "Chocolate And Coffee Sweet" at bounding box center [490, 403] width 88 height 21
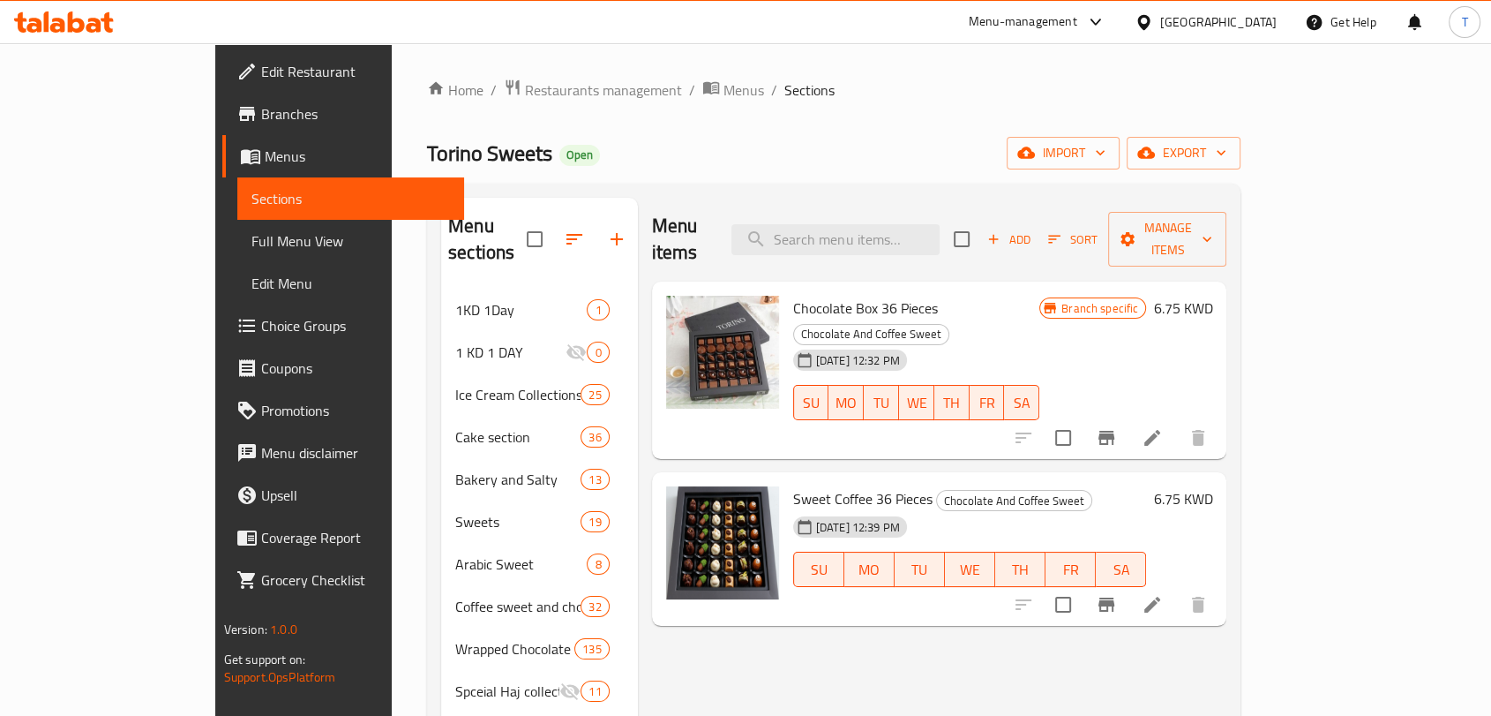
click at [1117, 594] on icon "Branch-specific-item" at bounding box center [1106, 604] width 21 height 21
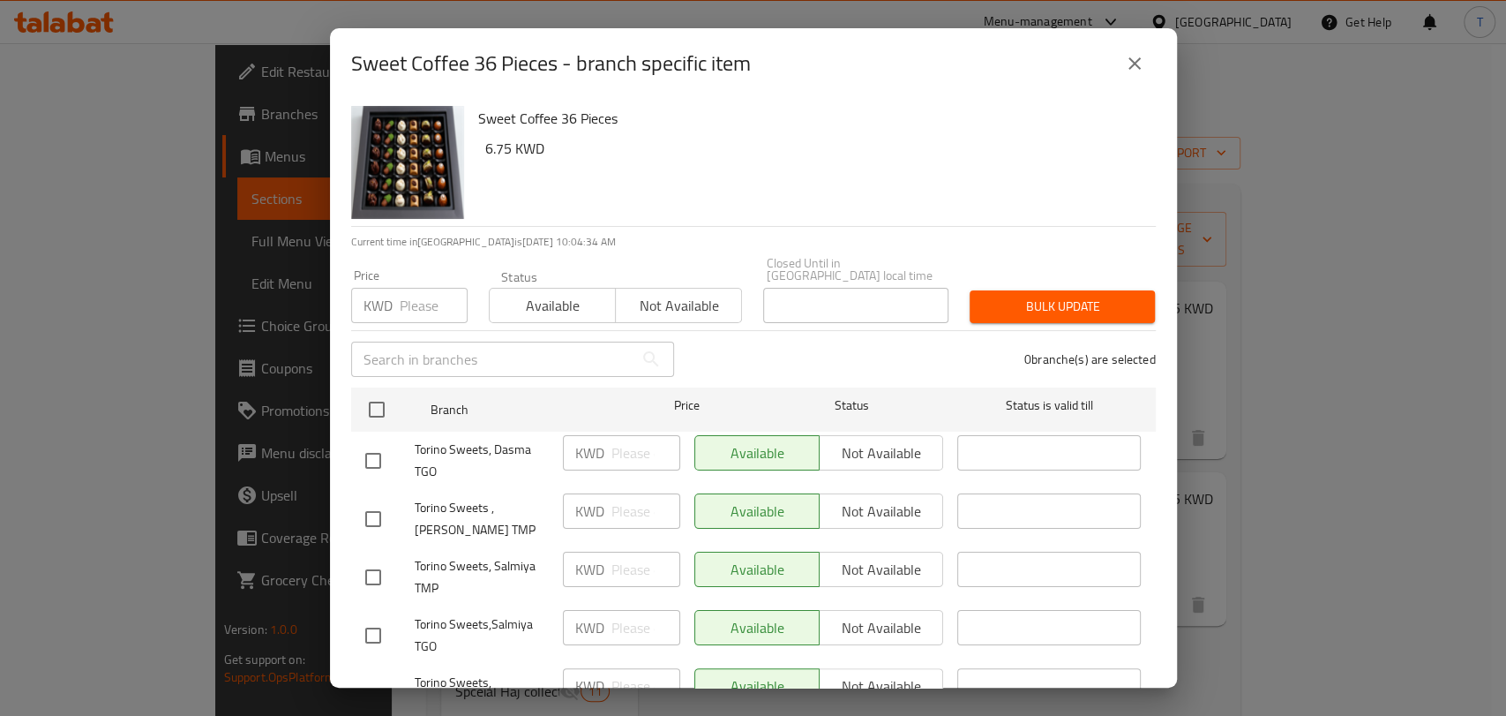
click at [1150, 72] on button "close" at bounding box center [1134, 63] width 42 height 42
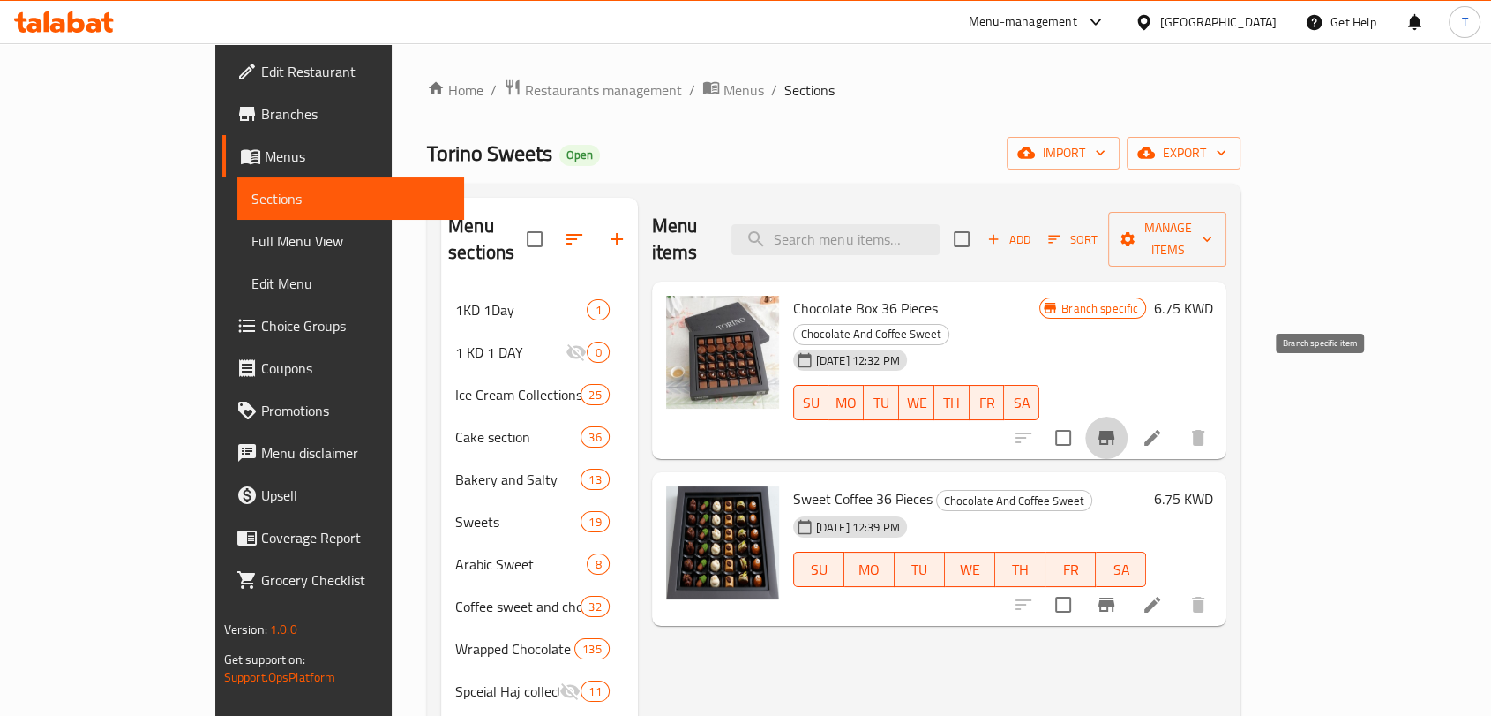
click at [1117, 427] on icon "Branch-specific-item" at bounding box center [1106, 437] width 21 height 21
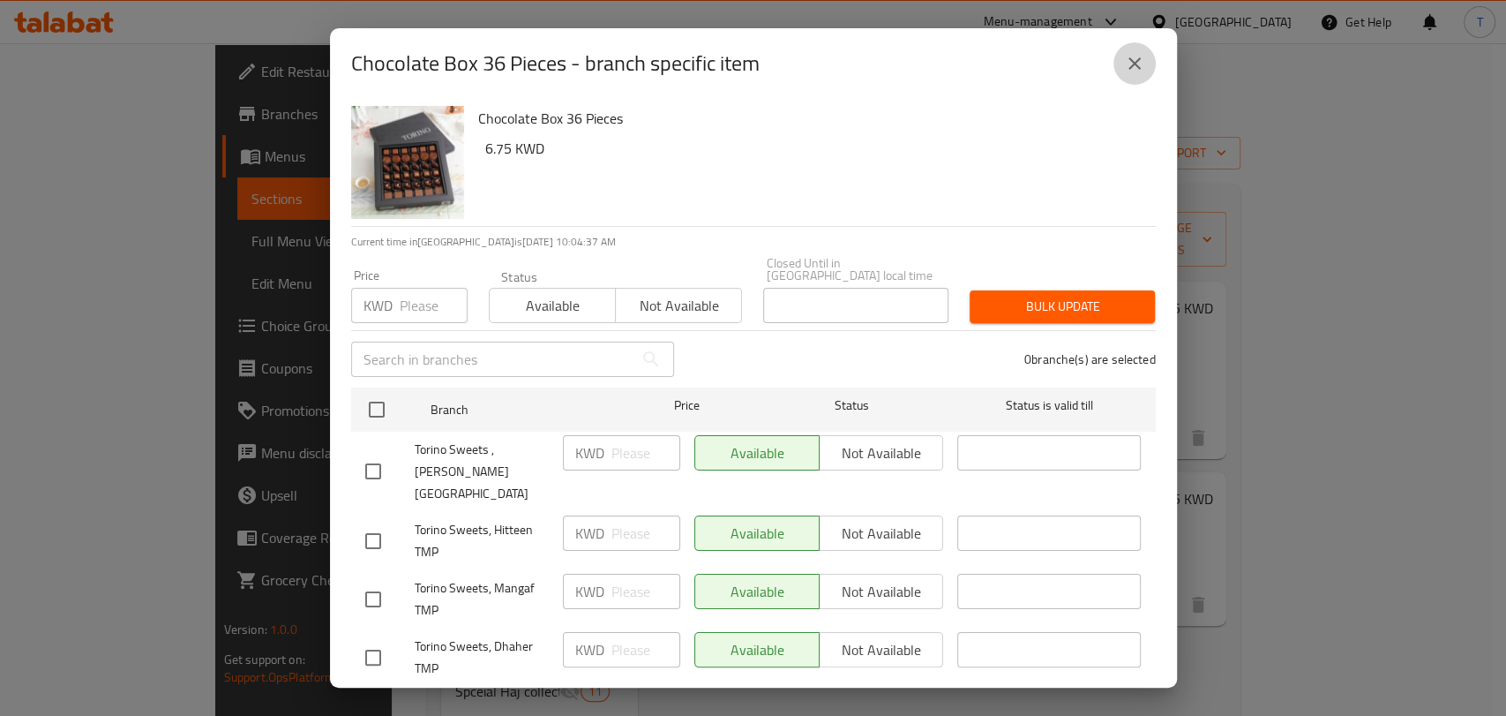
click at [1138, 72] on icon "close" at bounding box center [1134, 63] width 21 height 21
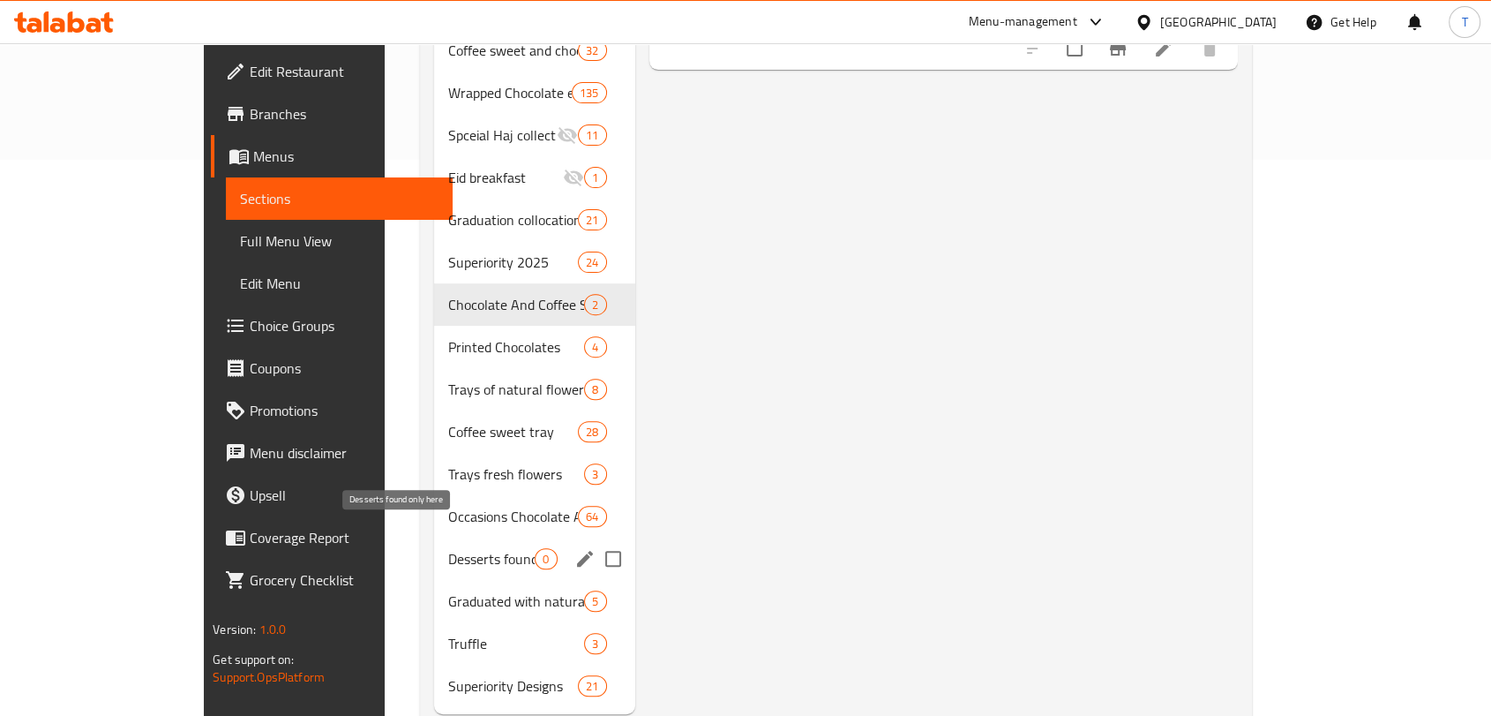
scroll to position [577, 0]
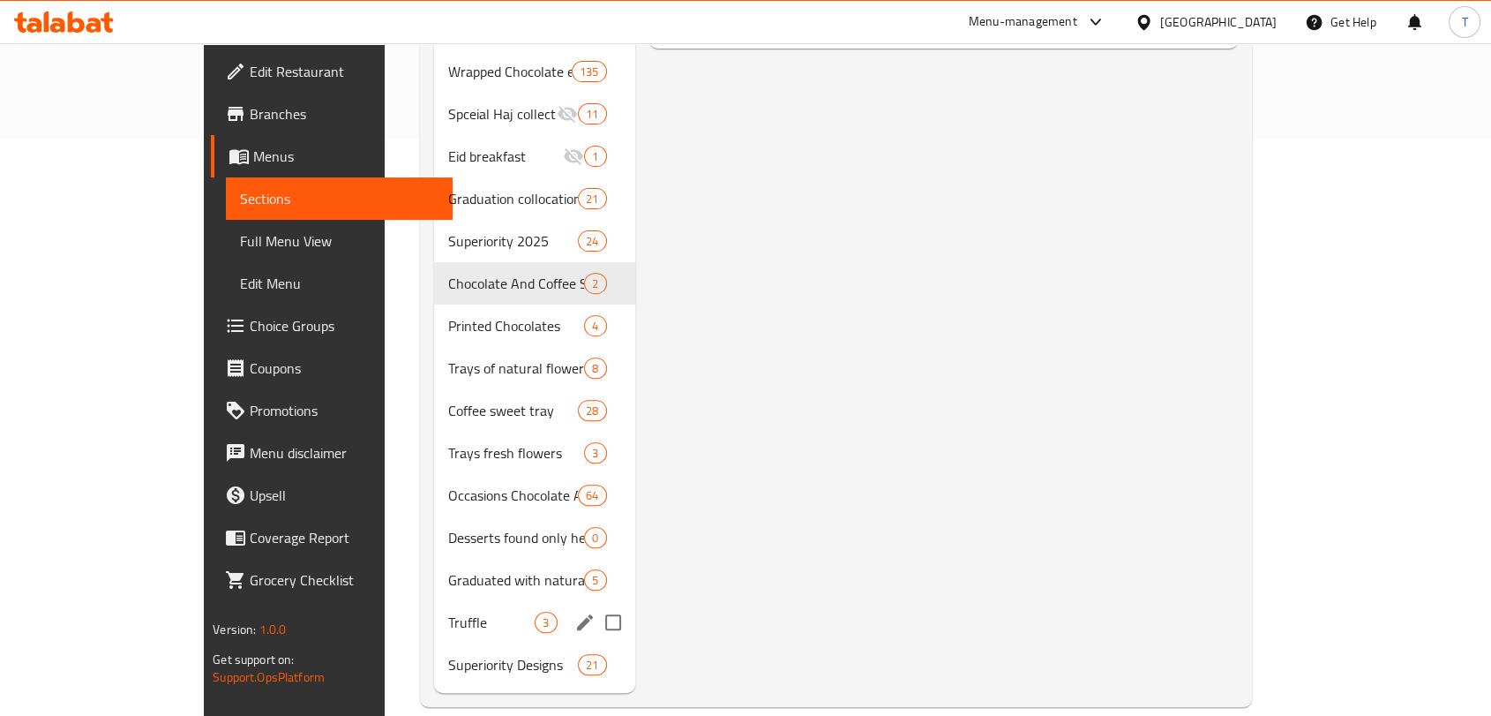
click at [448, 611] on span "Truffle" at bounding box center [491, 621] width 87 height 21
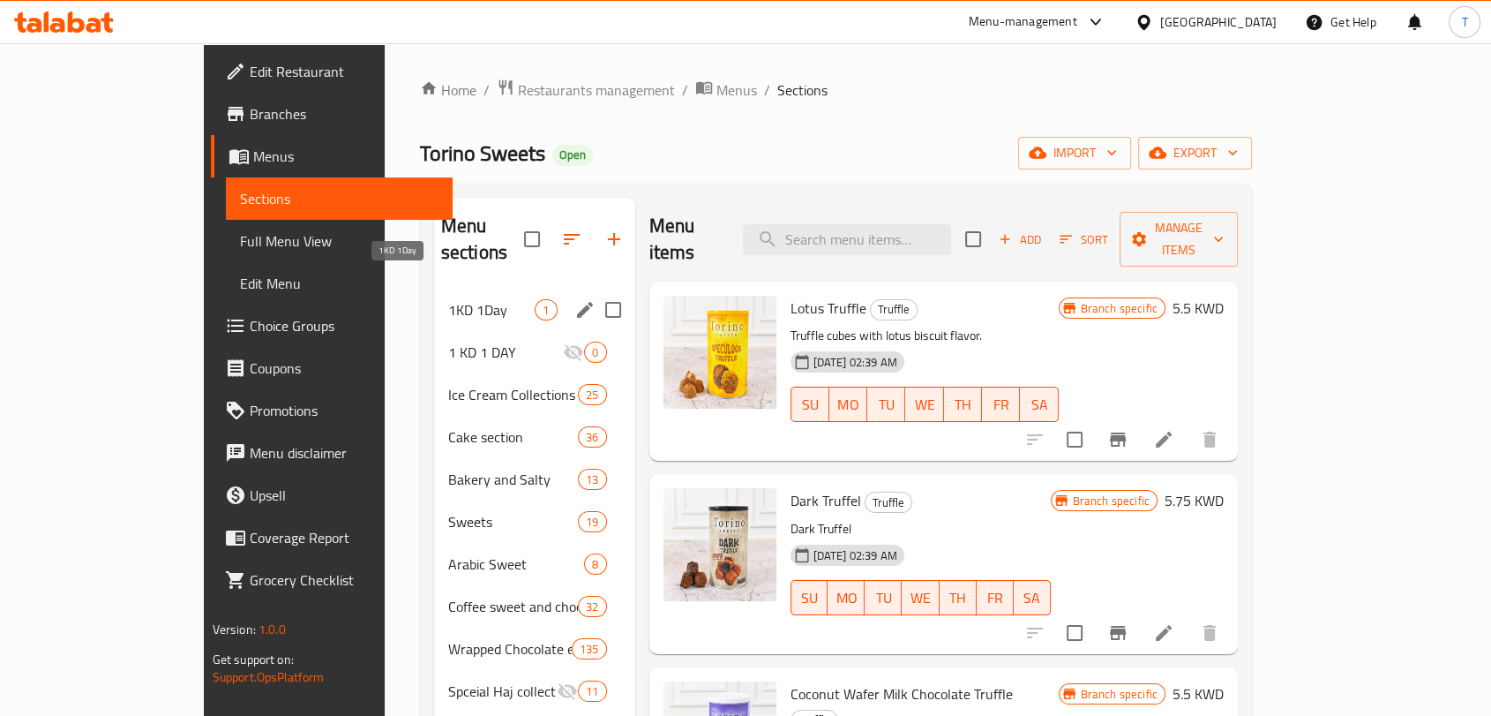
click at [448, 299] on span "1KD 1Day" at bounding box center [491, 309] width 87 height 21
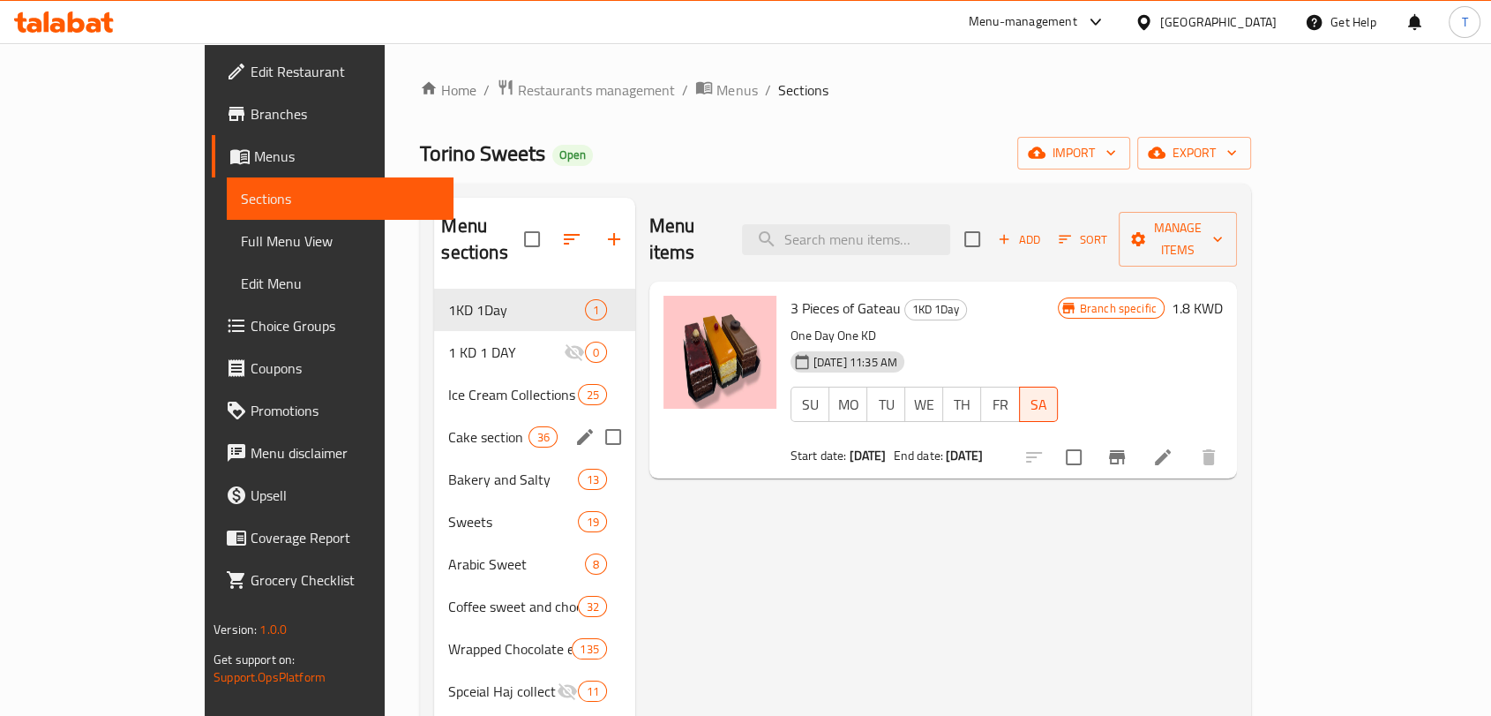
click at [448, 426] on span "Cake section" at bounding box center [488, 436] width 80 height 21
